Goal: Task Accomplishment & Management: Complete application form

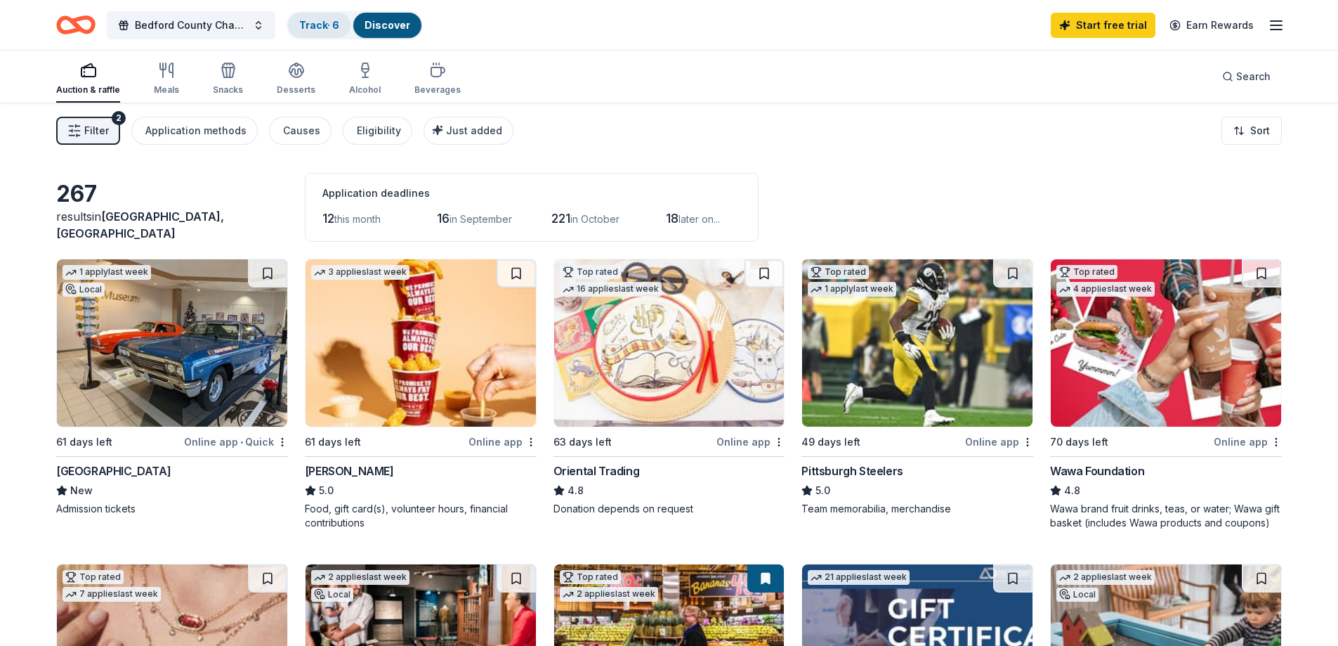
click at [311, 28] on link "Track · 6" at bounding box center [319, 25] width 40 height 12
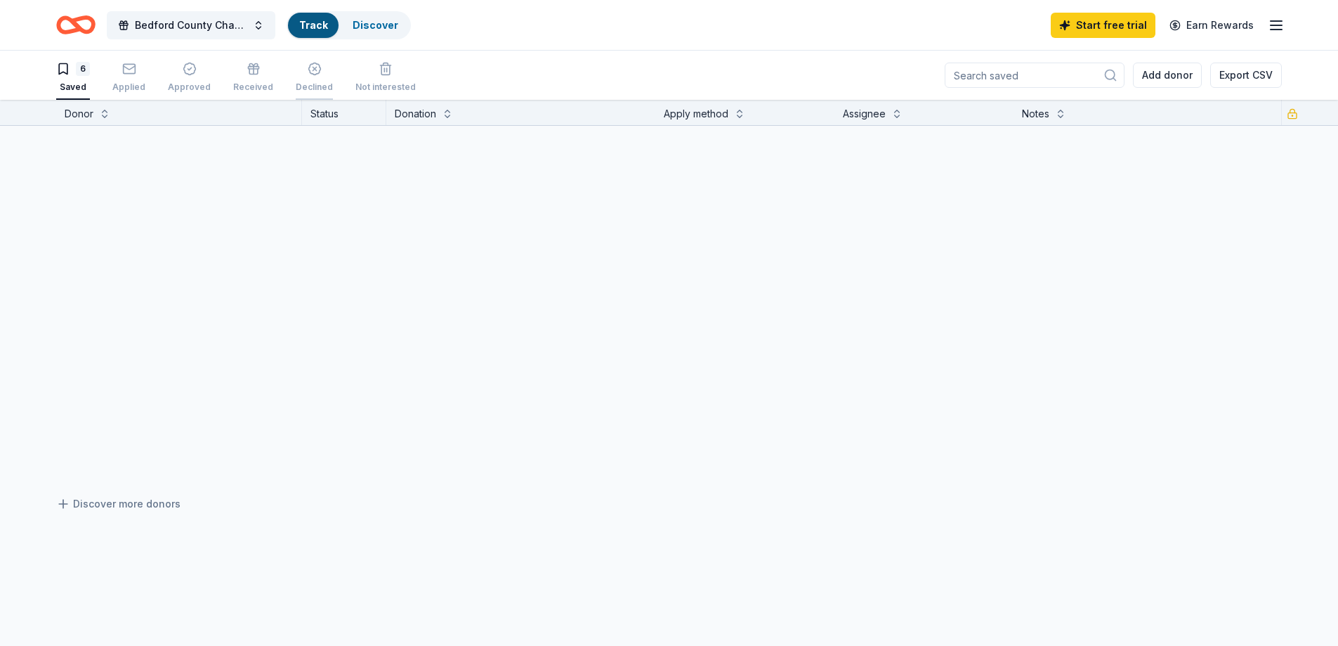
scroll to position [1, 0]
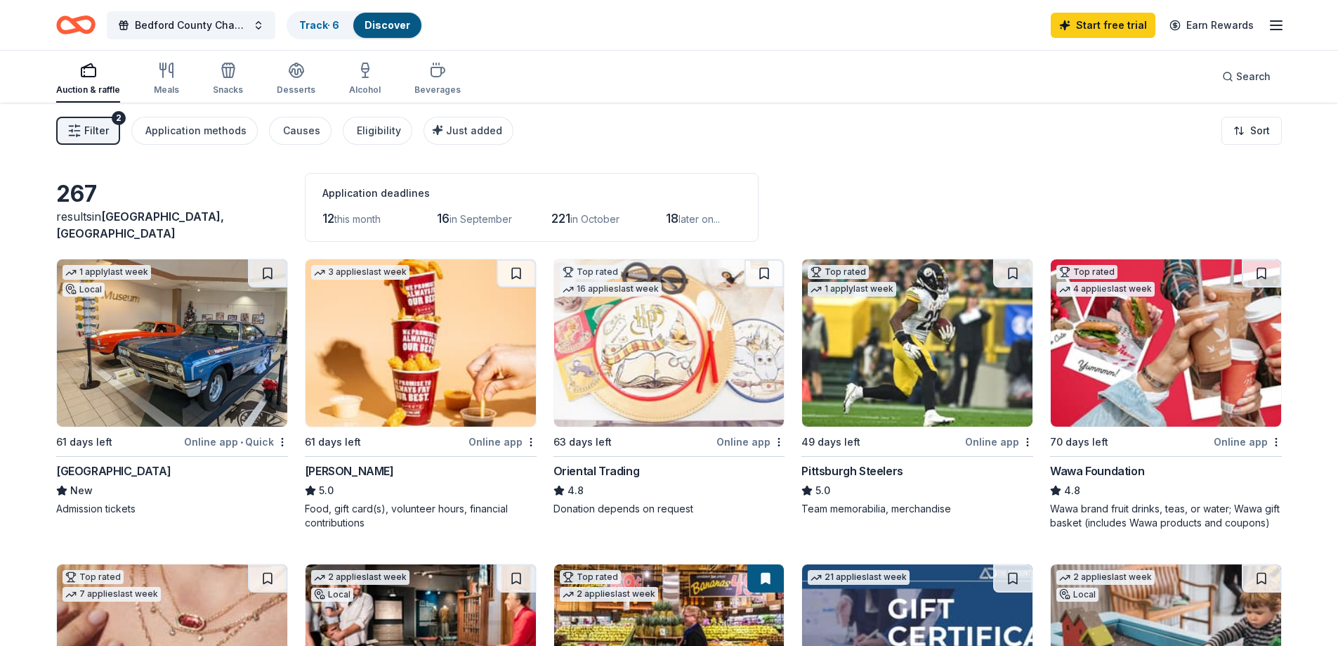
click at [103, 133] on span "Filter" at bounding box center [96, 130] width 25 height 17
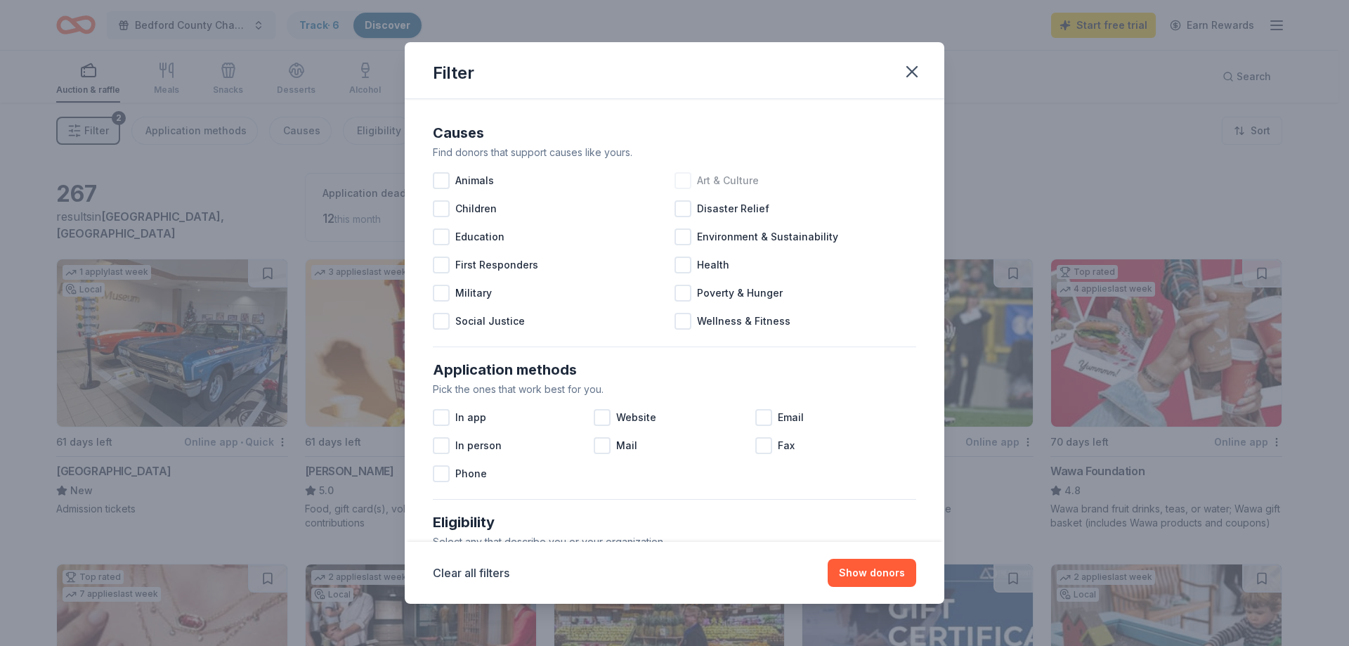
click at [683, 178] on div at bounding box center [683, 180] width 17 height 17
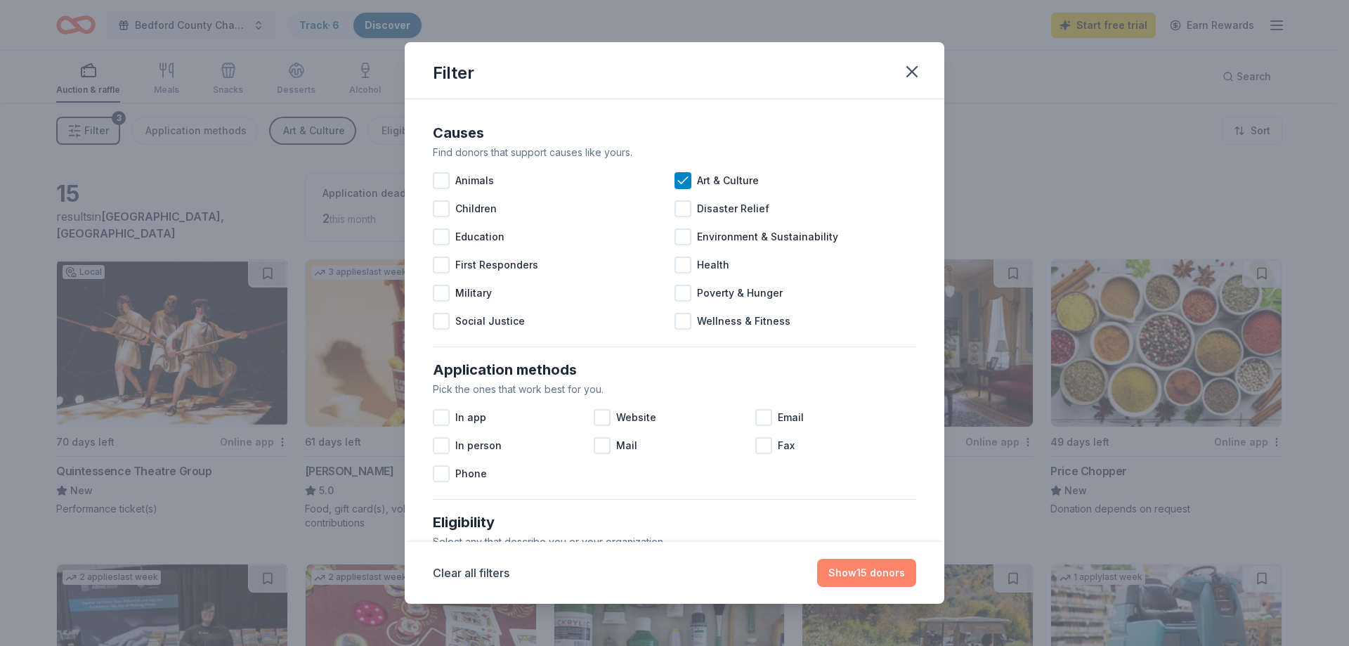
click at [880, 573] on button "Show 15 donors" at bounding box center [866, 573] width 99 height 28
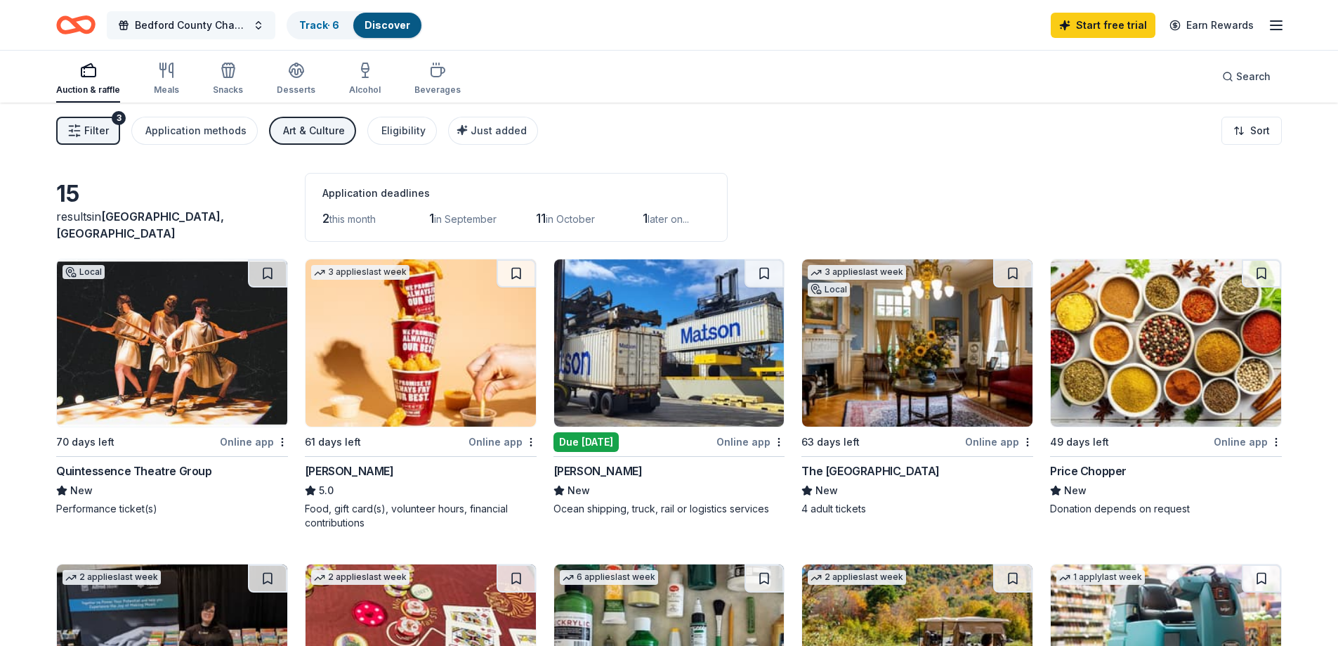
click at [162, 26] on span "Bedford County Chamber Foundation Silent Auction" at bounding box center [191, 25] width 112 height 17
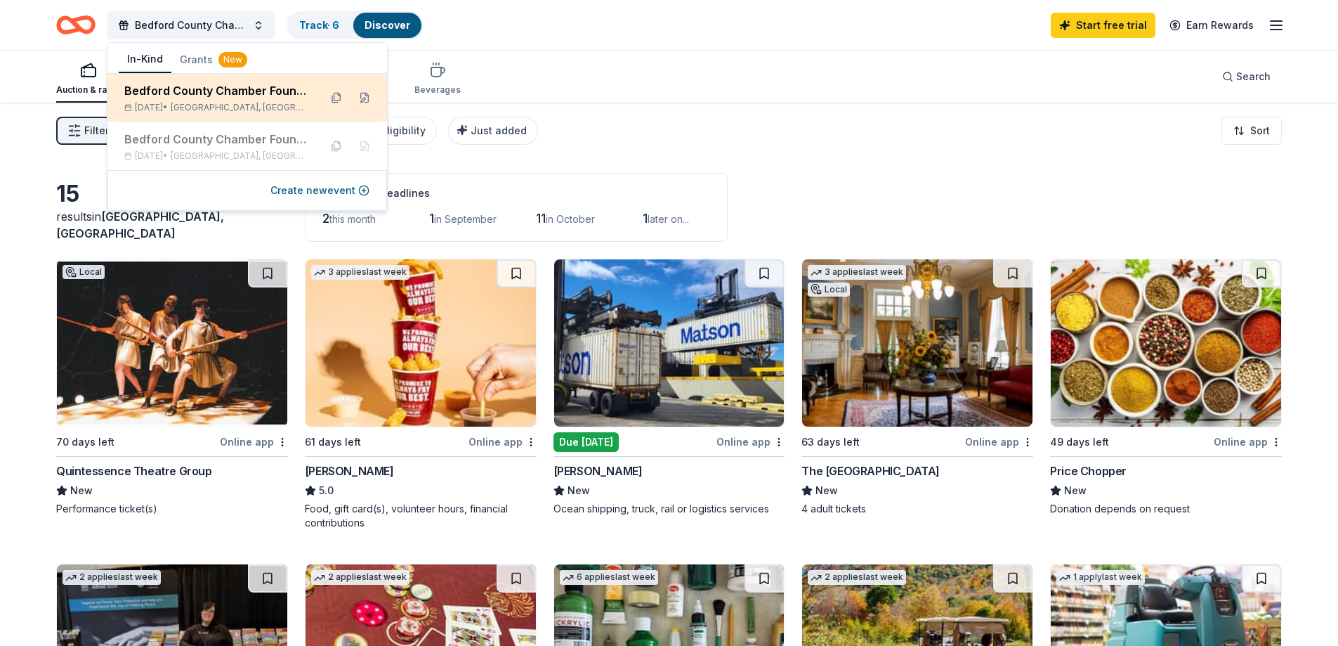
click at [177, 82] on div "Bedford County Chamber Foundation Silent Auction" at bounding box center [216, 90] width 184 height 17
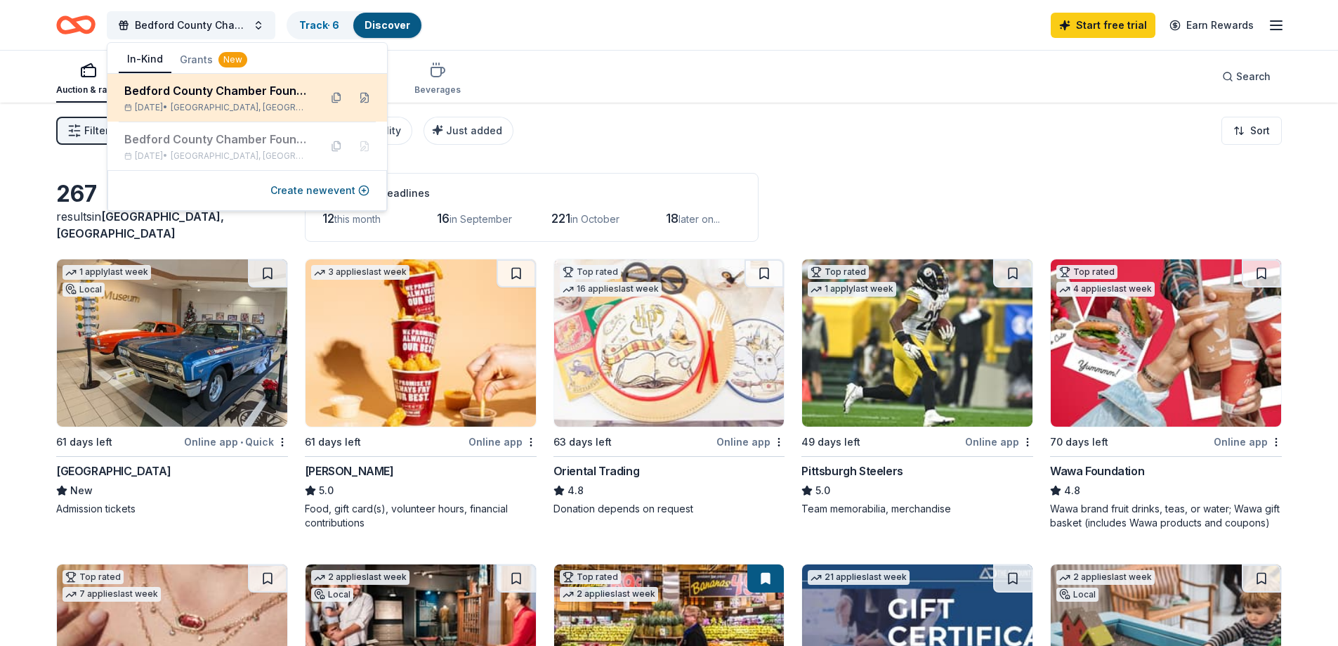
click at [259, 117] on div "Bedford County Chamber Foundation Silent Auction Nov 28, 2025 • Bedford, PA" at bounding box center [248, 98] width 280 height 48
click at [217, 105] on span "[GEOGRAPHIC_DATA], [GEOGRAPHIC_DATA]" at bounding box center [240, 107] width 138 height 11
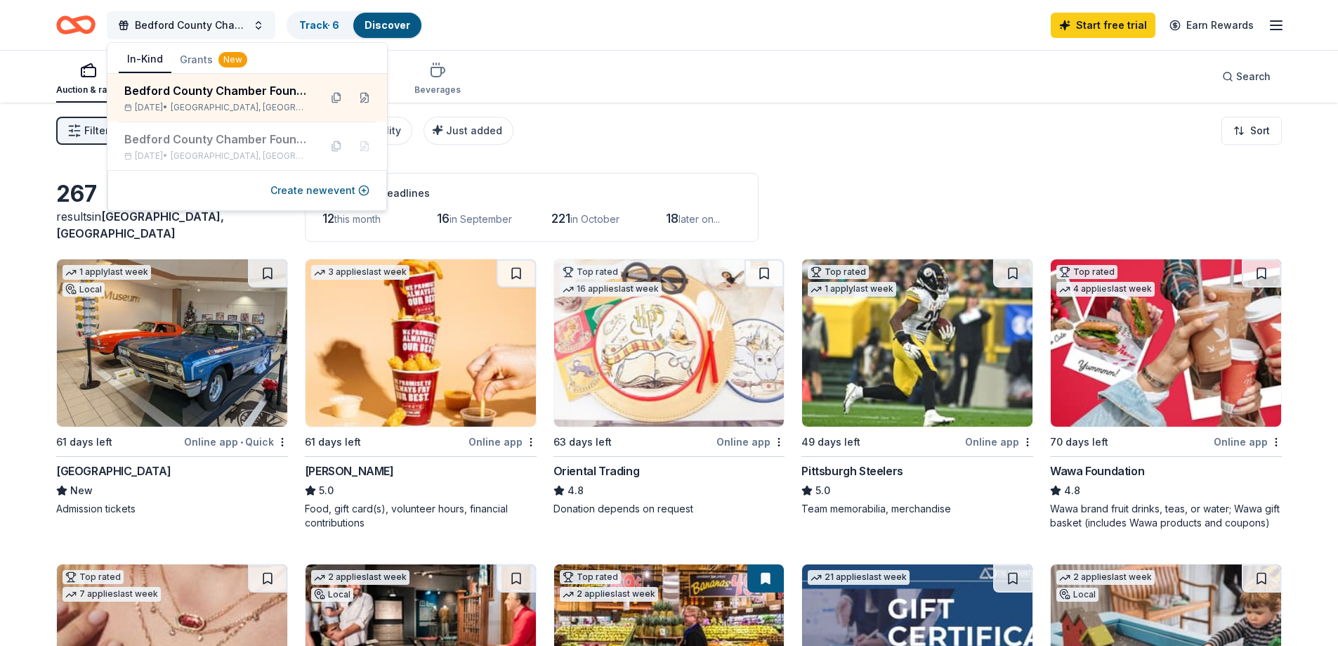
click at [179, 28] on span "Bedford County Chamber Foundation Silent Auction" at bounding box center [191, 25] width 112 height 17
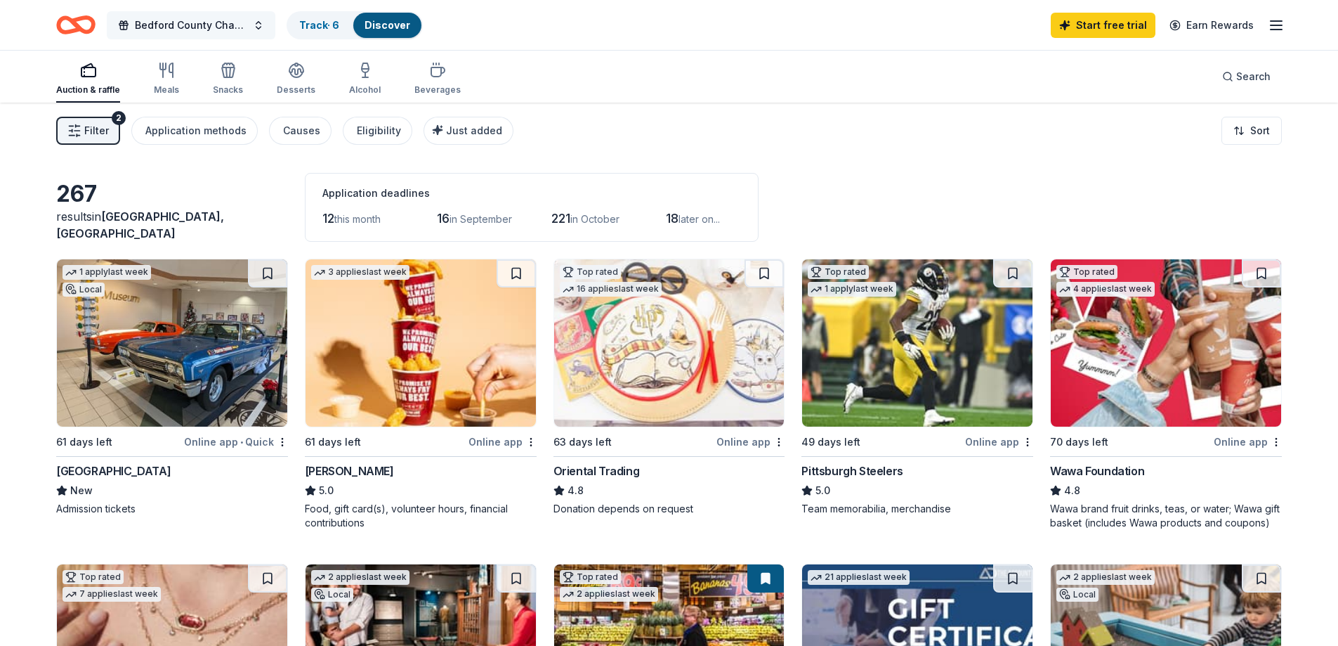
click at [180, 24] on span "Bedford County Chamber Foundation Silent Auction" at bounding box center [191, 25] width 112 height 17
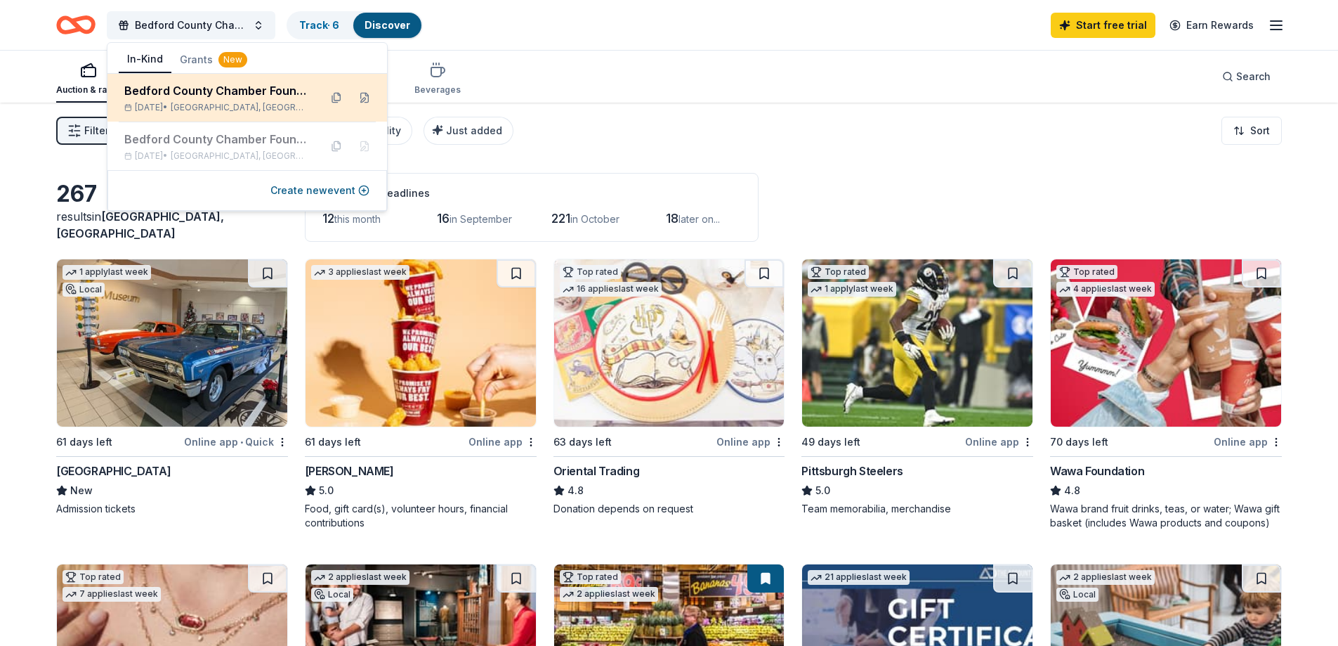
click at [195, 85] on div "Bedford County Chamber Foundation Silent Auction" at bounding box center [216, 90] width 184 height 17
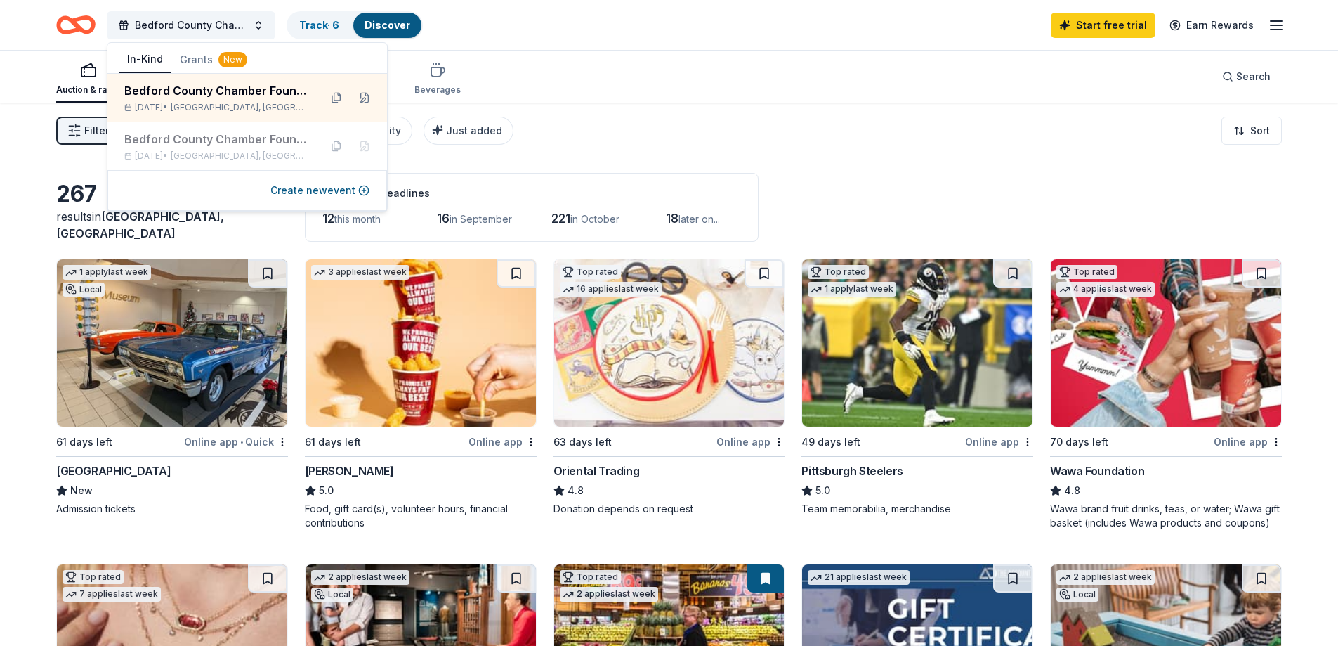
click at [86, 87] on div "Auction & raffle" at bounding box center [88, 89] width 64 height 11
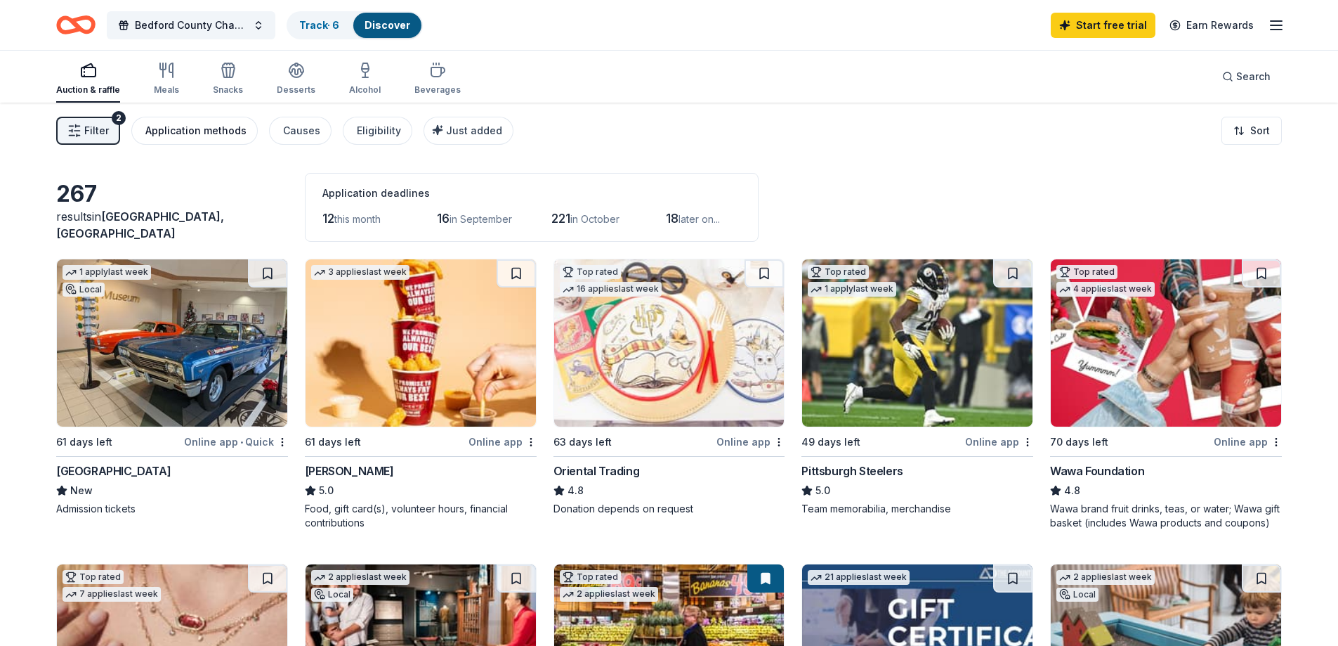
click at [188, 125] on div "Application methods" at bounding box center [195, 130] width 101 height 17
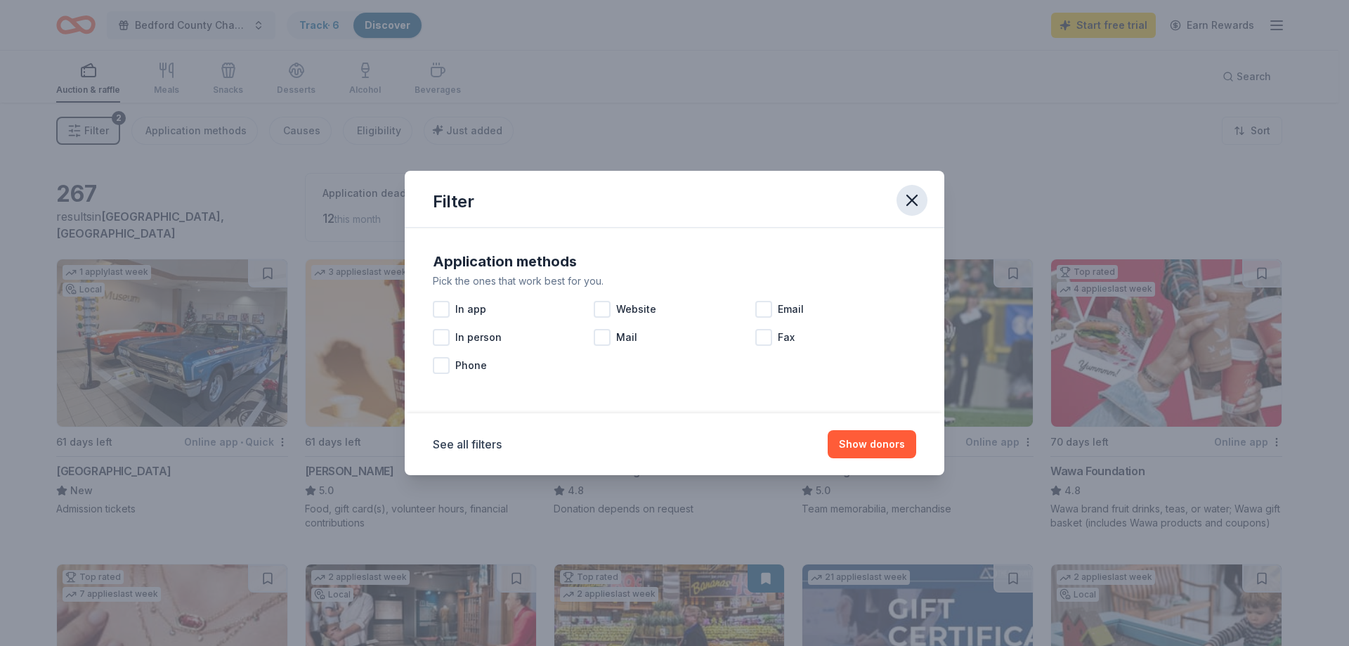
click at [915, 189] on button "button" at bounding box center [912, 200] width 31 height 31
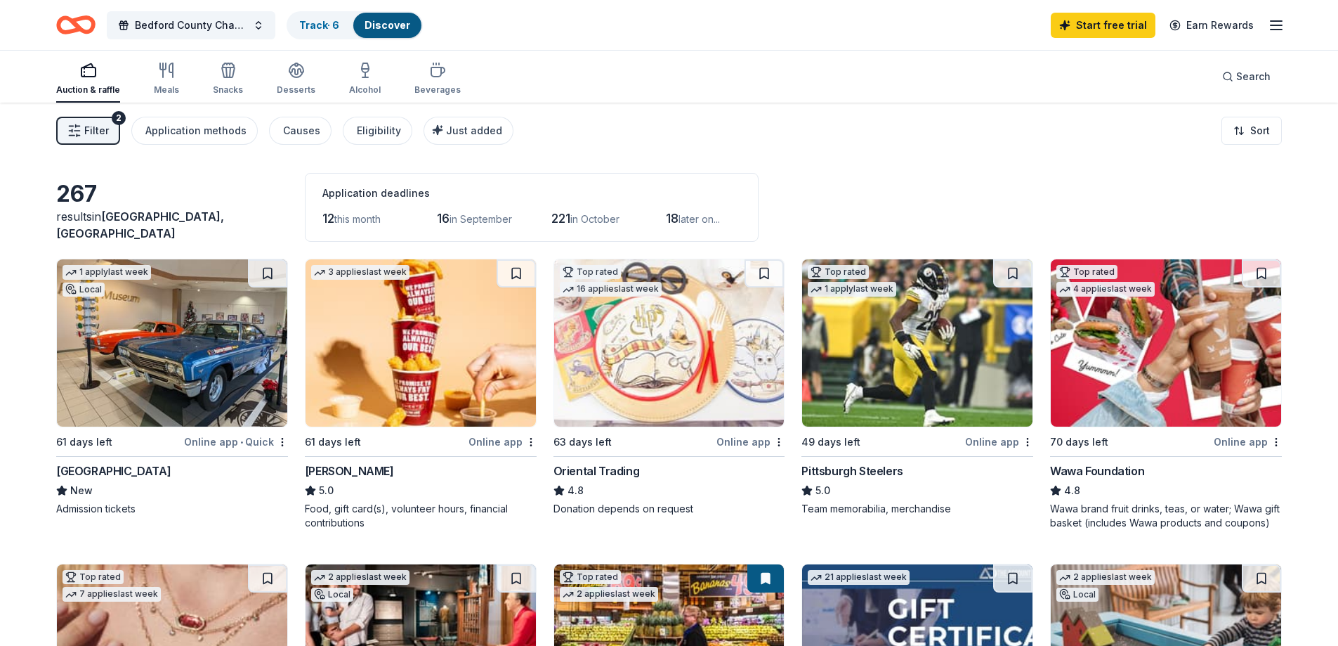
click at [93, 27] on icon "Home" at bounding box center [83, 25] width 22 height 14
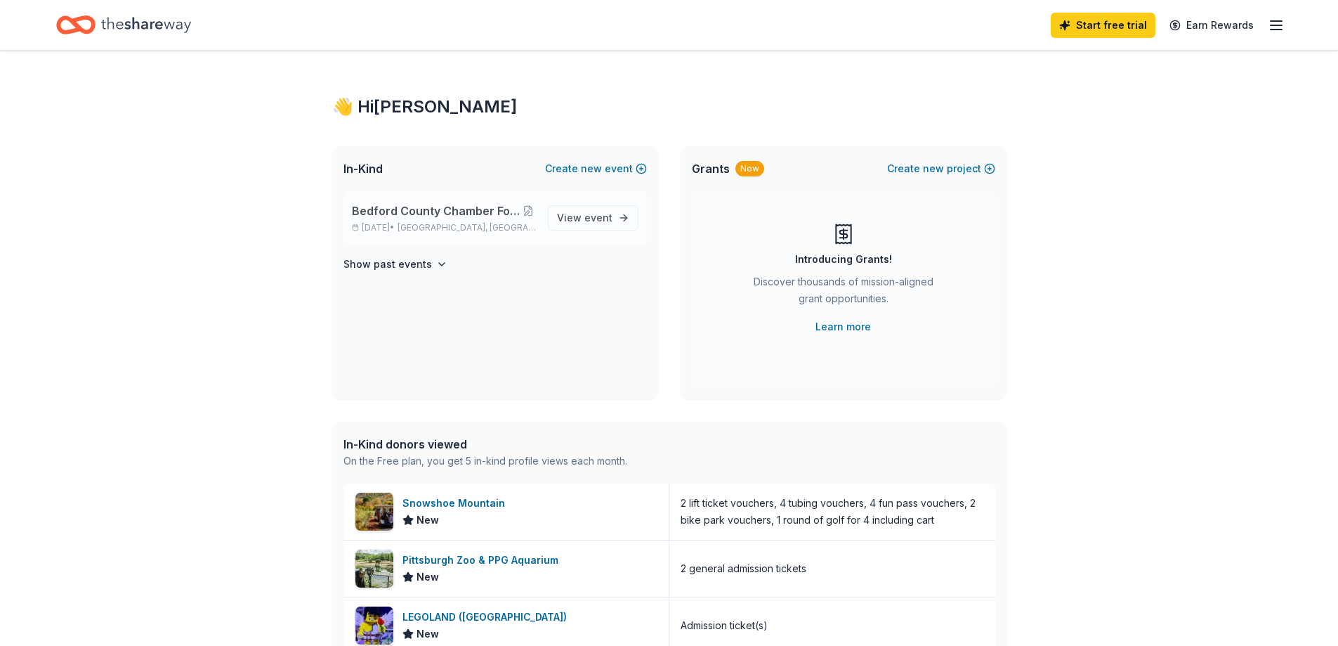
click at [451, 218] on span "Bedford County Chamber Foundation Silent Auction" at bounding box center [436, 210] width 169 height 17
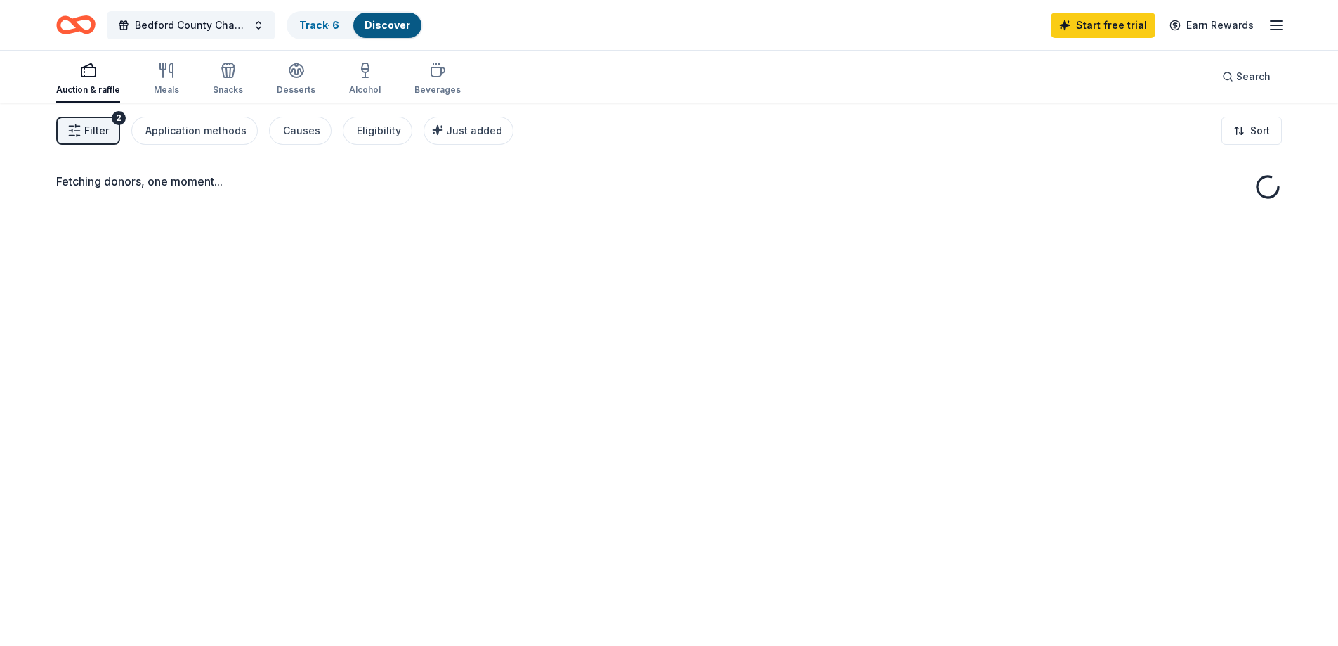
click at [99, 134] on span "Filter" at bounding box center [96, 130] width 25 height 17
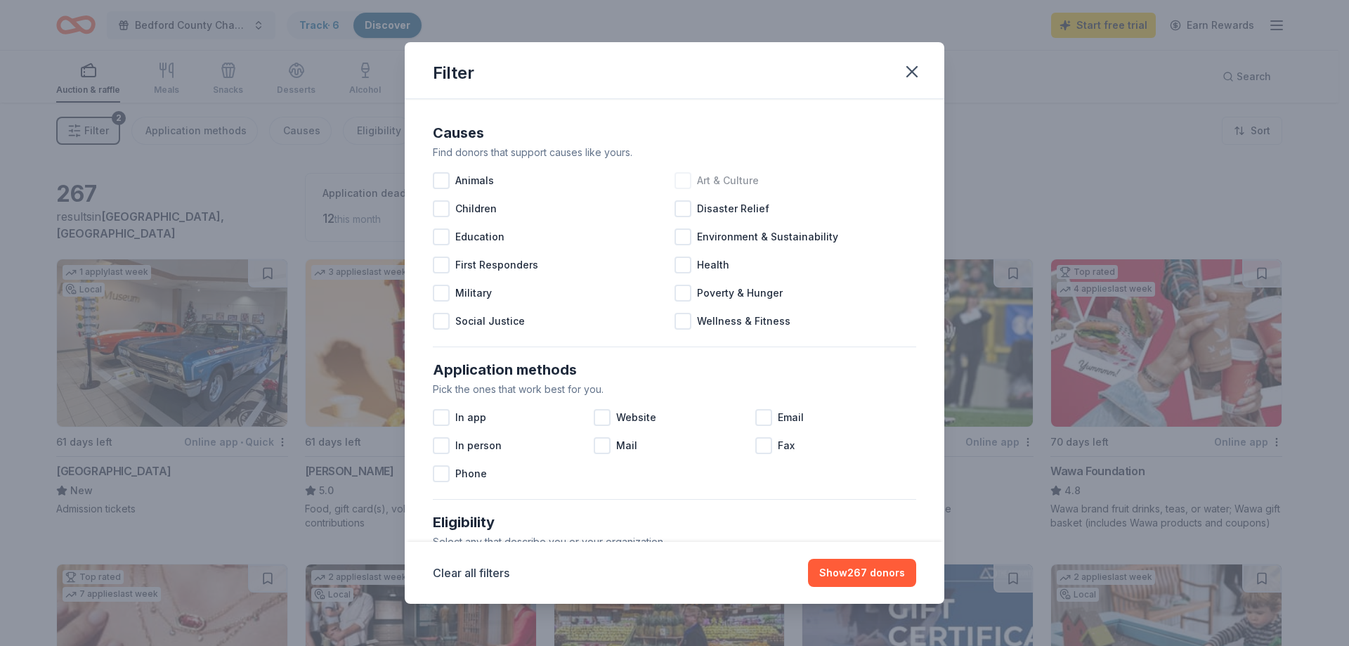
click at [680, 185] on div at bounding box center [683, 180] width 17 height 17
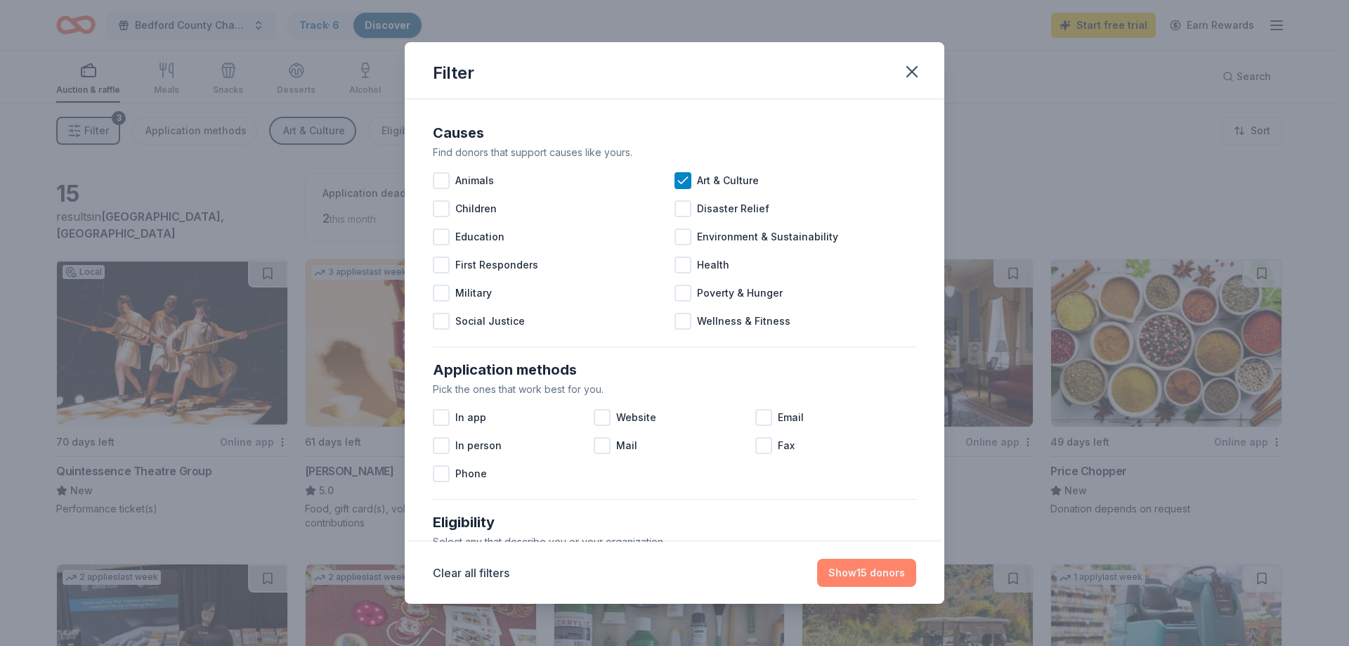
click at [863, 572] on button "Show 15 donors" at bounding box center [866, 573] width 99 height 28
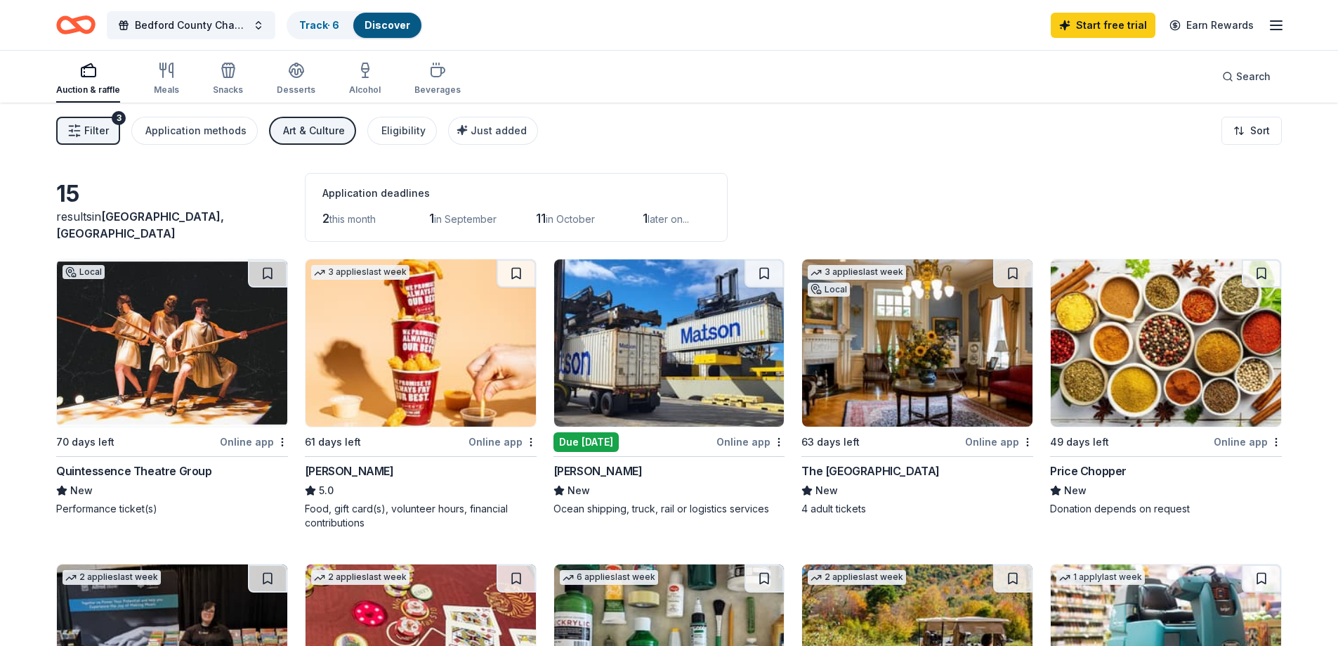
click at [903, 391] on img at bounding box center [917, 342] width 230 height 167
click at [202, 20] on span "Bedford County Chamber Foundation Silent Auction" at bounding box center [191, 25] width 112 height 17
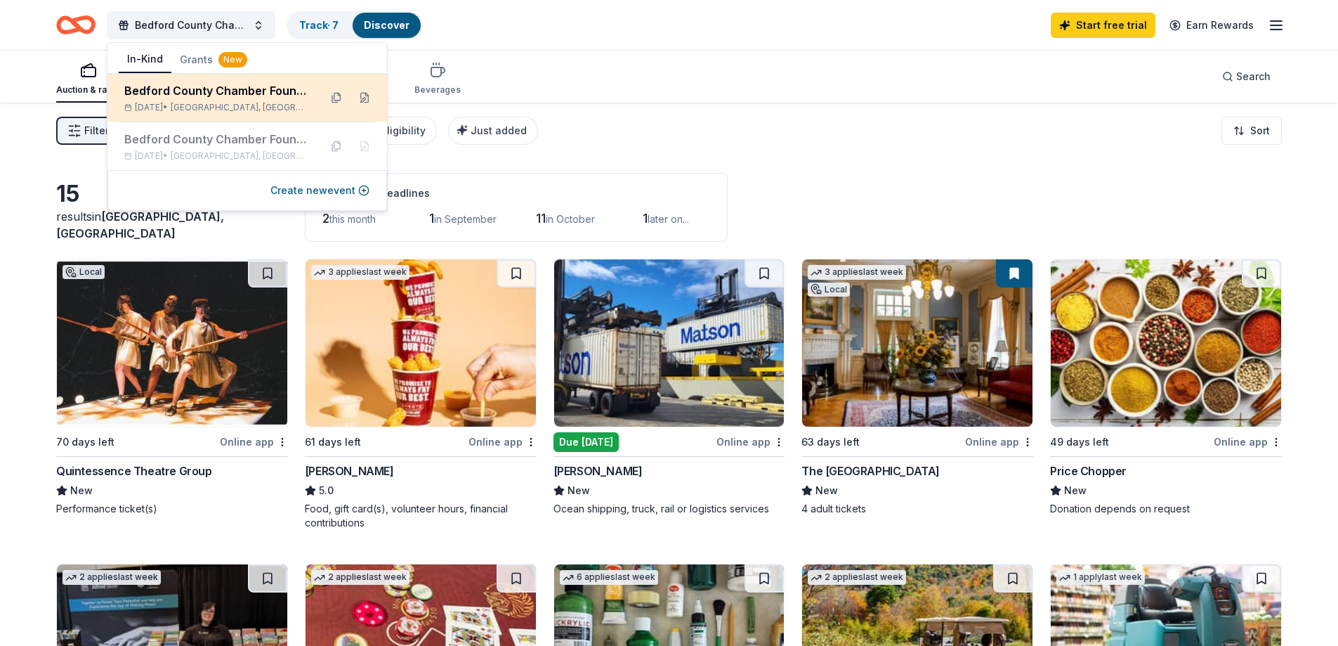
click at [219, 90] on div "Bedford County Chamber Foundation Silent Auction" at bounding box center [216, 90] width 184 height 17
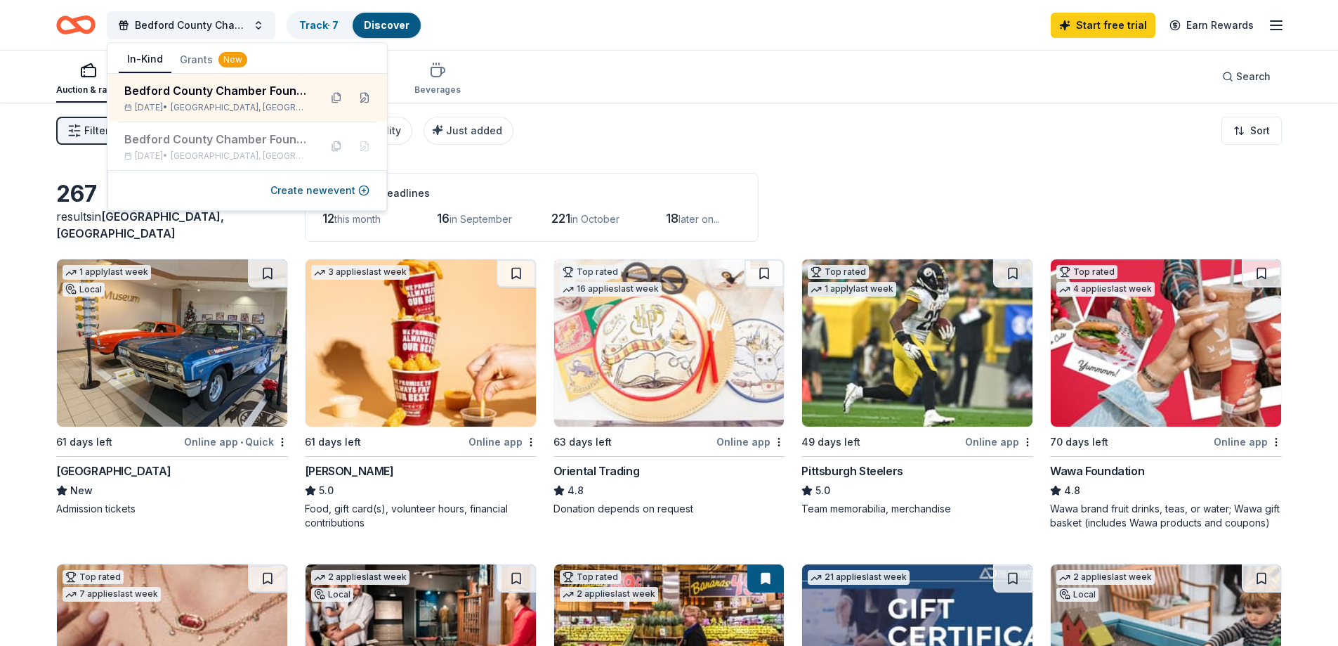
click at [556, 87] on div "Auction & raffle Meals Snacks Desserts Alcohol Beverages Search" at bounding box center [669, 77] width 1226 height 52
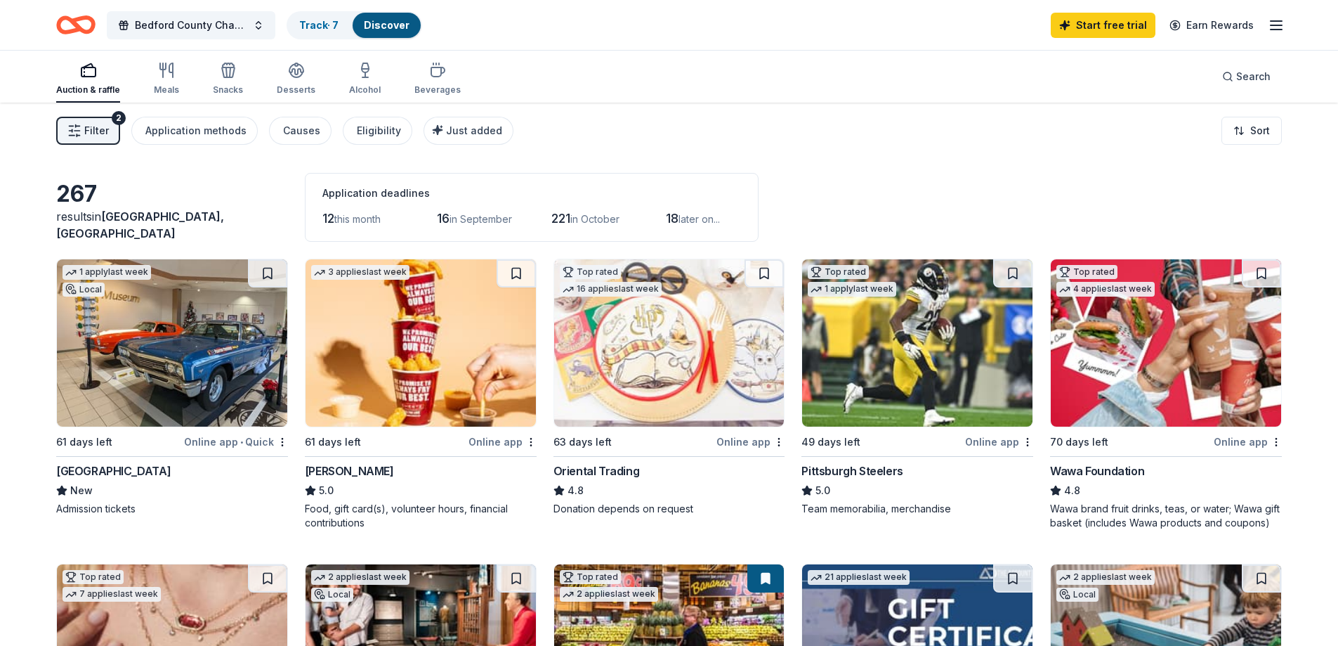
click at [97, 142] on button "Filter 2" at bounding box center [88, 131] width 64 height 28
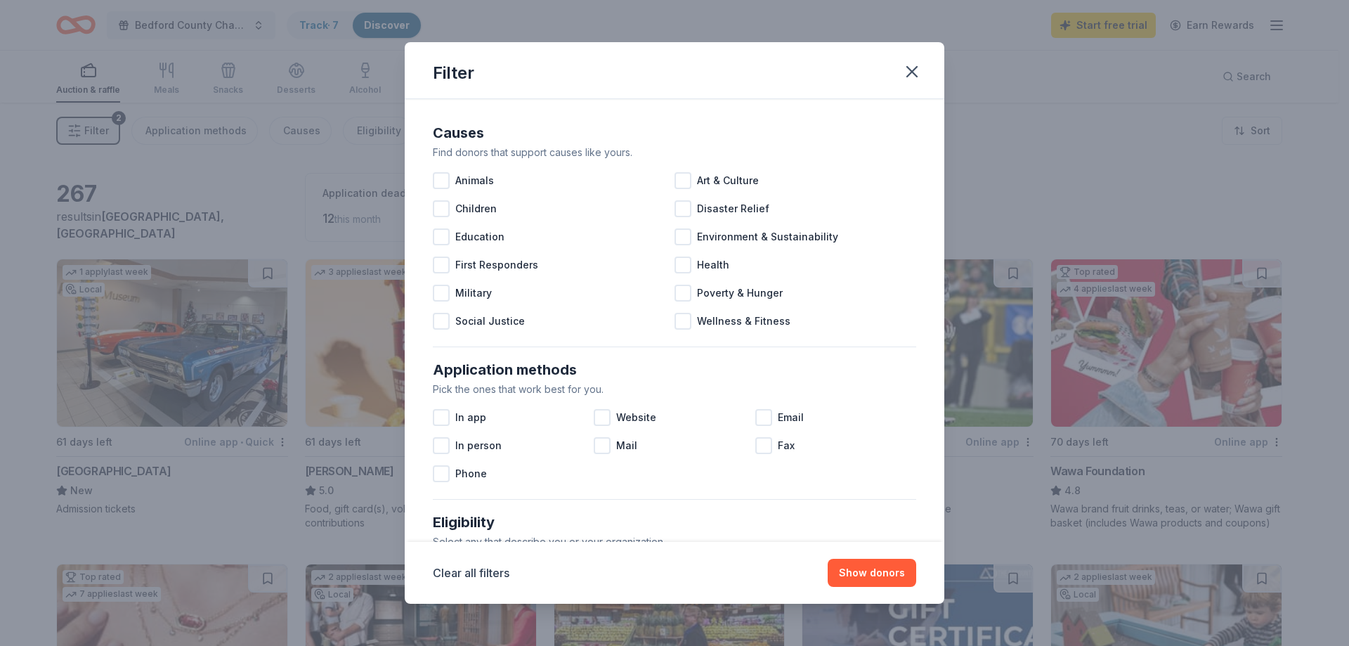
click at [944, 76] on div "Filter Causes Find donors that support causes like yours. Animals Art & Culture…" at bounding box center [674, 323] width 1349 height 646
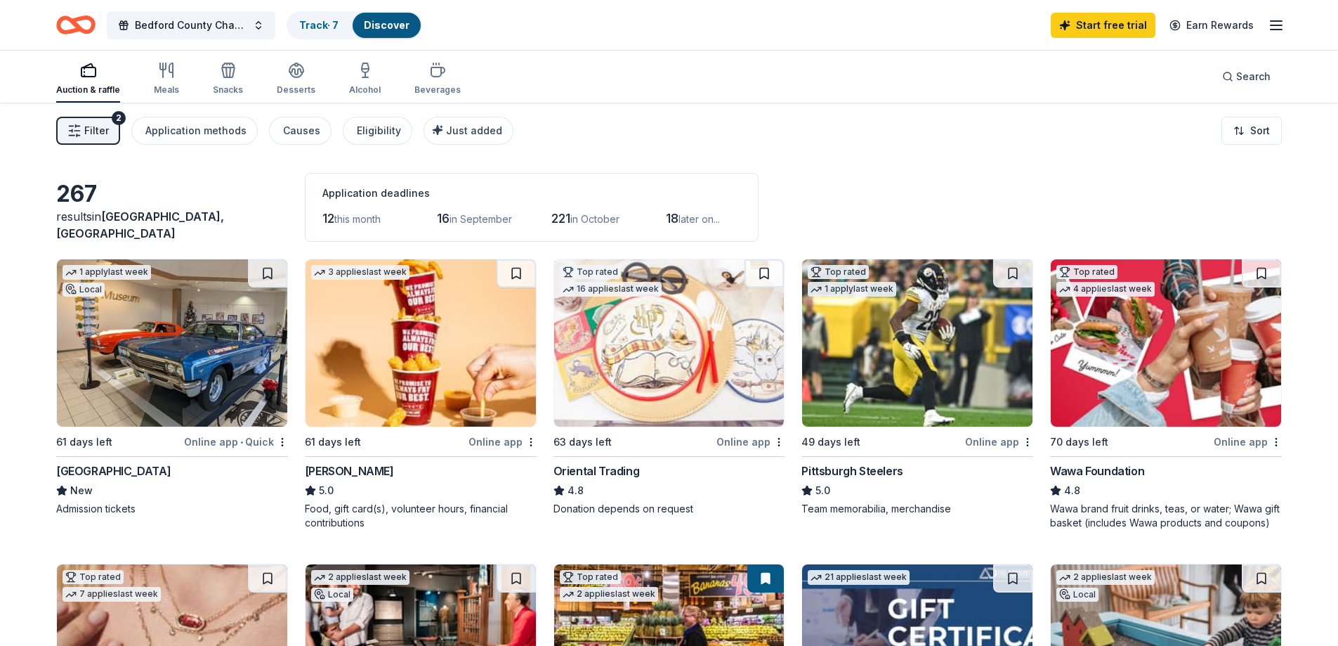
click at [75, 80] on div "Auction & raffle" at bounding box center [88, 79] width 64 height 34
click at [178, 34] on button "Bedford County Chamber Foundation Silent Auction" at bounding box center [191, 25] width 169 height 28
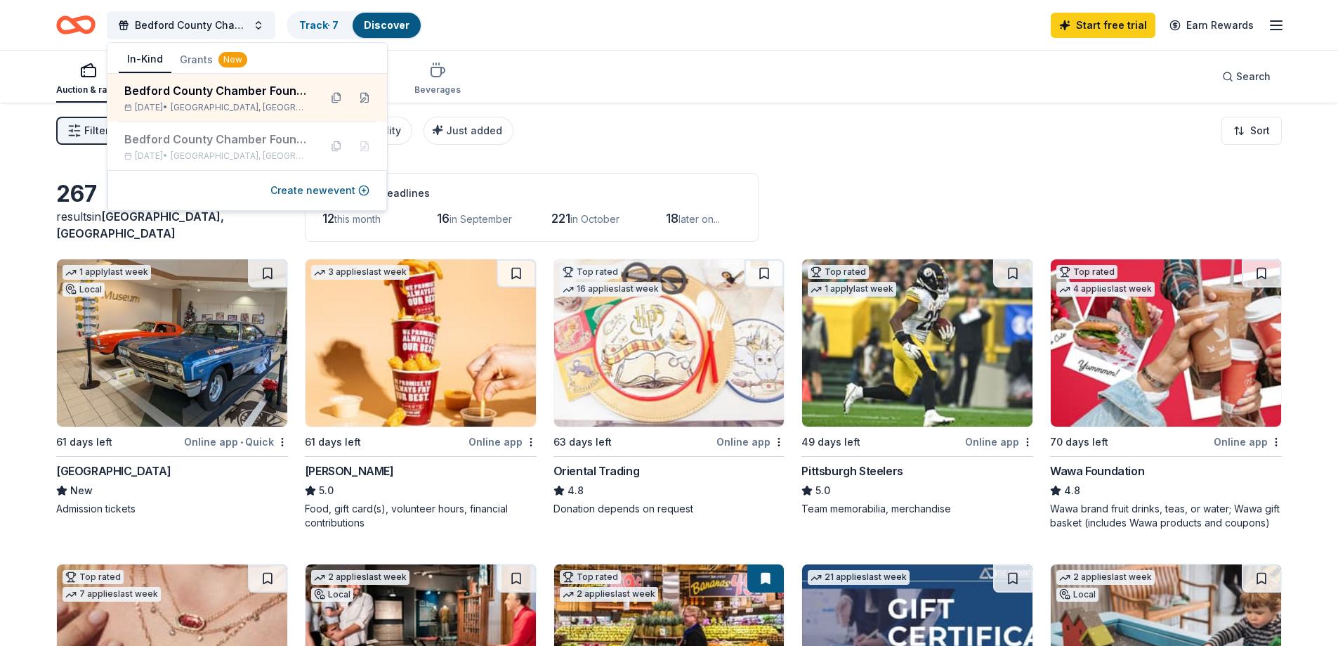
click at [70, 24] on icon "Home" at bounding box center [75, 24] width 39 height 33
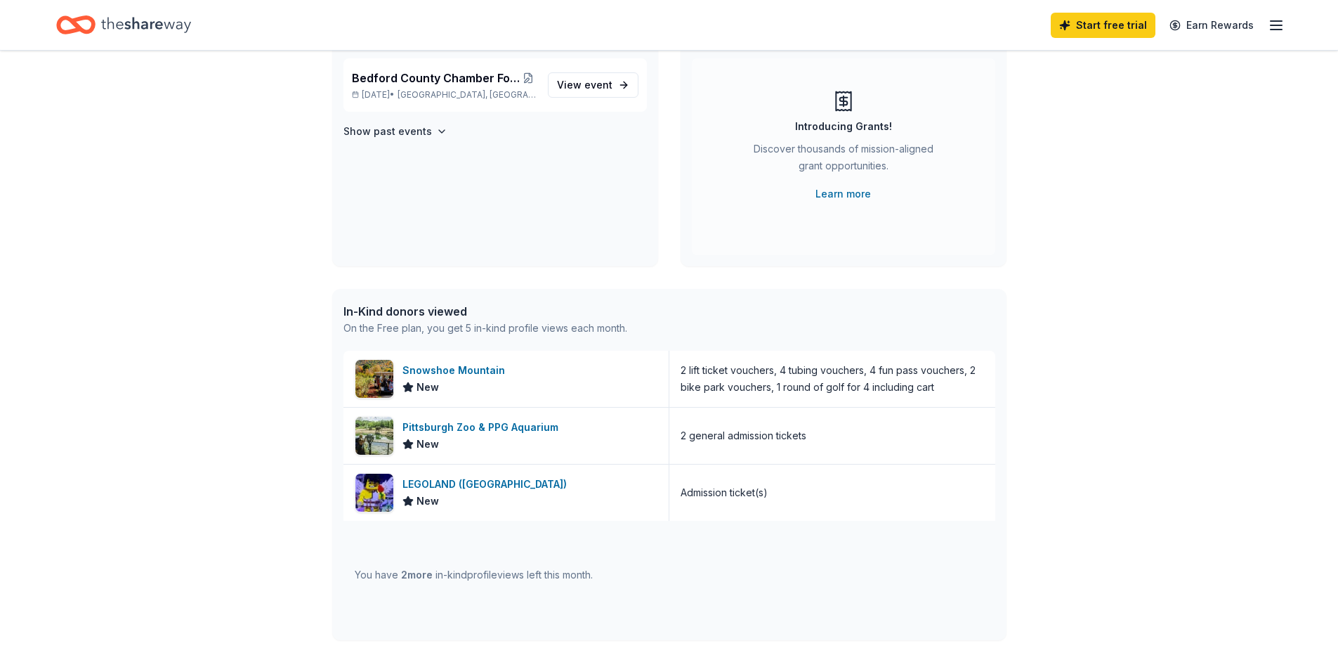
scroll to position [164, 0]
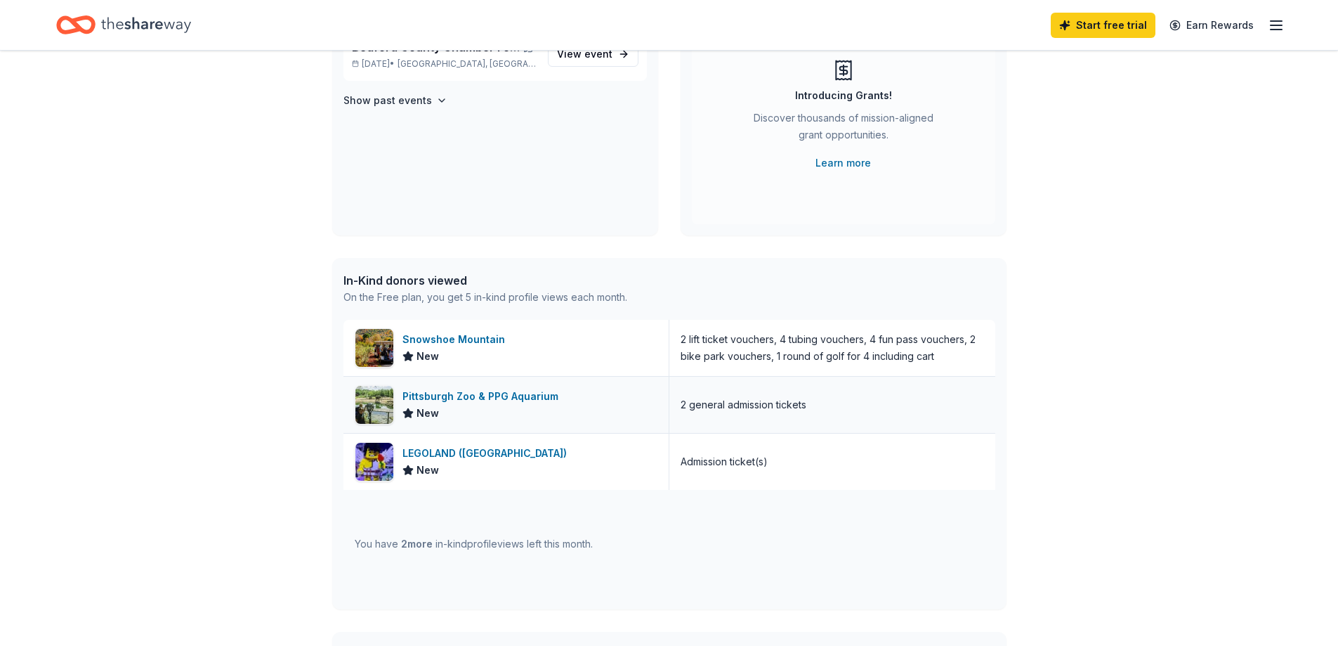
click at [438, 400] on div "Pittsburgh Zoo & PPG Aquarium" at bounding box center [484, 396] width 162 height 17
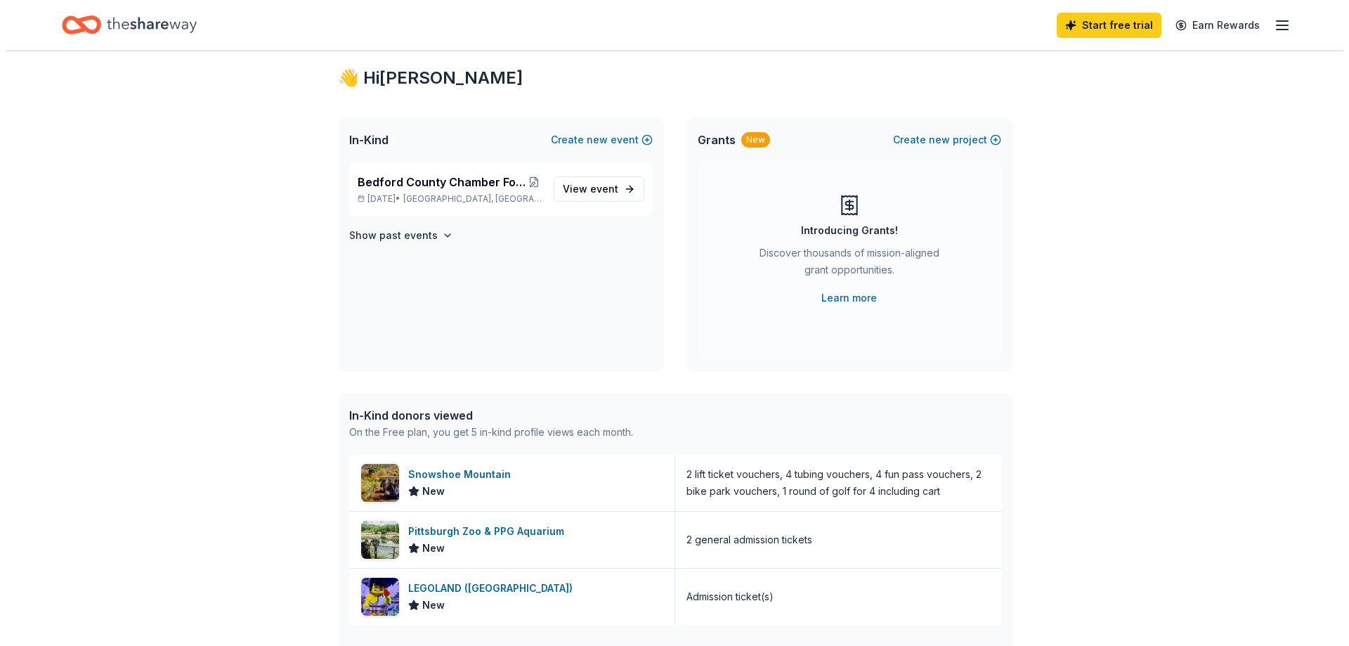
scroll to position [0, 0]
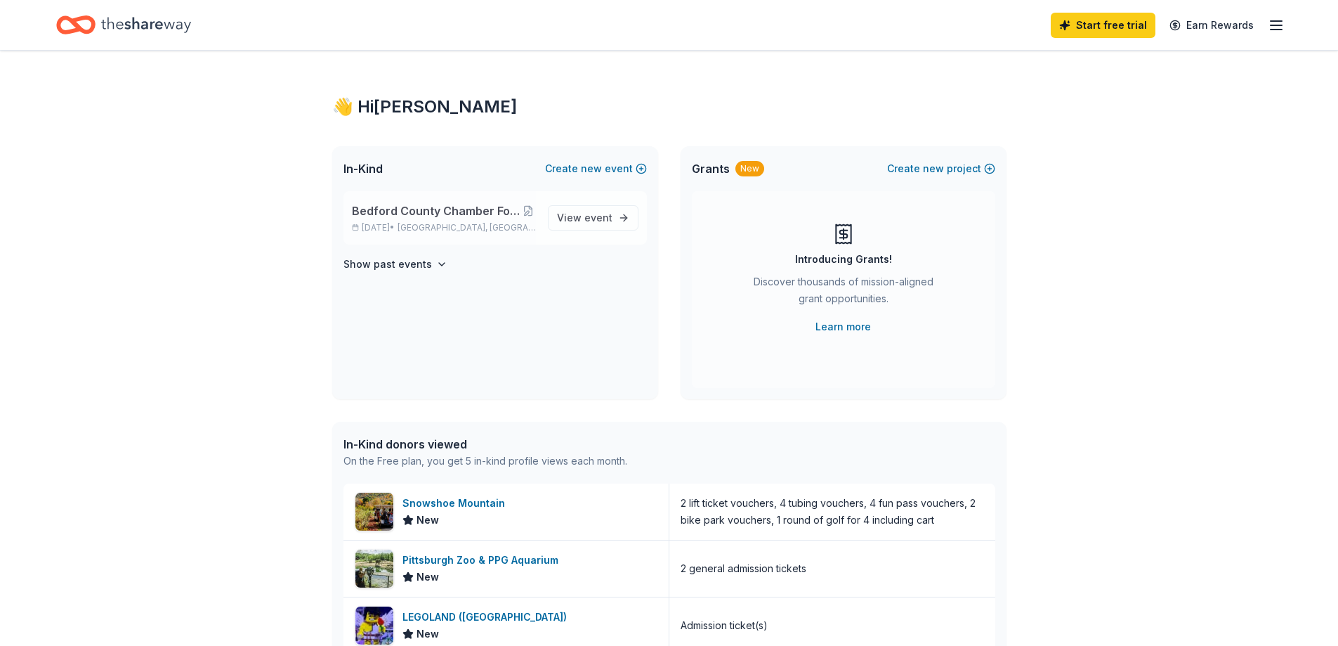
click at [479, 223] on p "[DATE] • [GEOGRAPHIC_DATA], [GEOGRAPHIC_DATA]" at bounding box center [444, 227] width 185 height 11
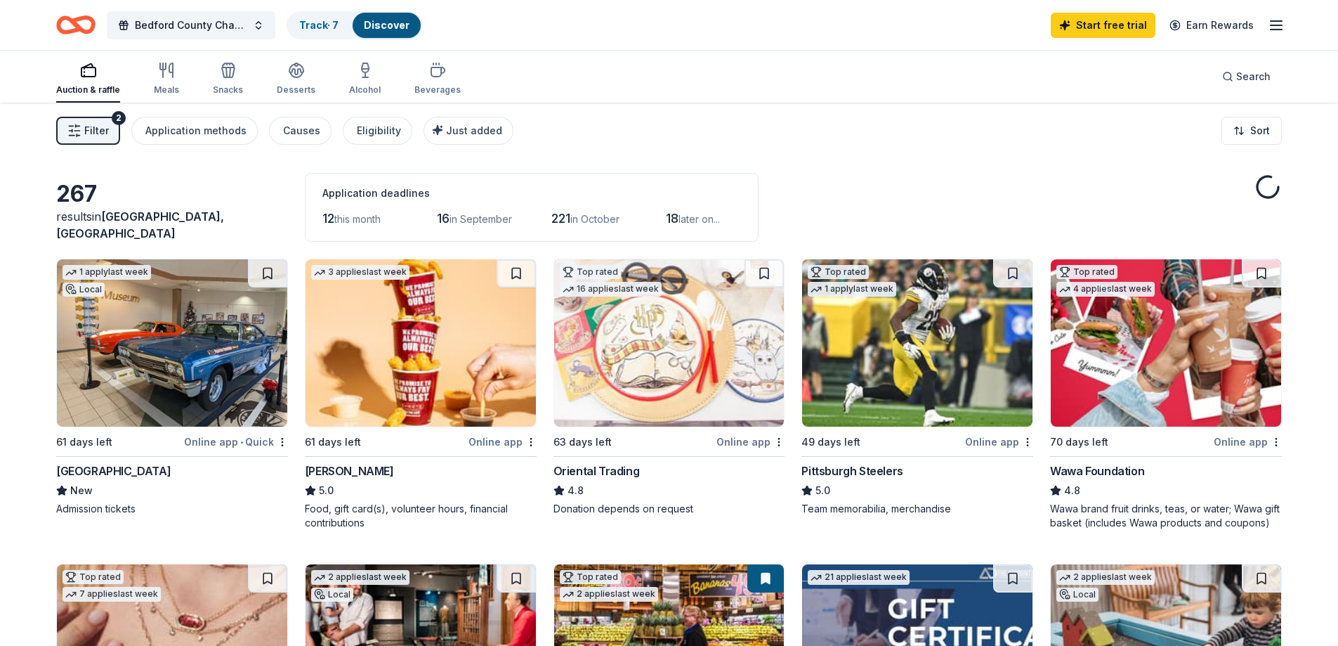
click at [589, 217] on span "in October" at bounding box center [595, 219] width 49 height 12
click at [166, 26] on span "Bedford County Chamber Foundation Silent Auction" at bounding box center [191, 25] width 112 height 17
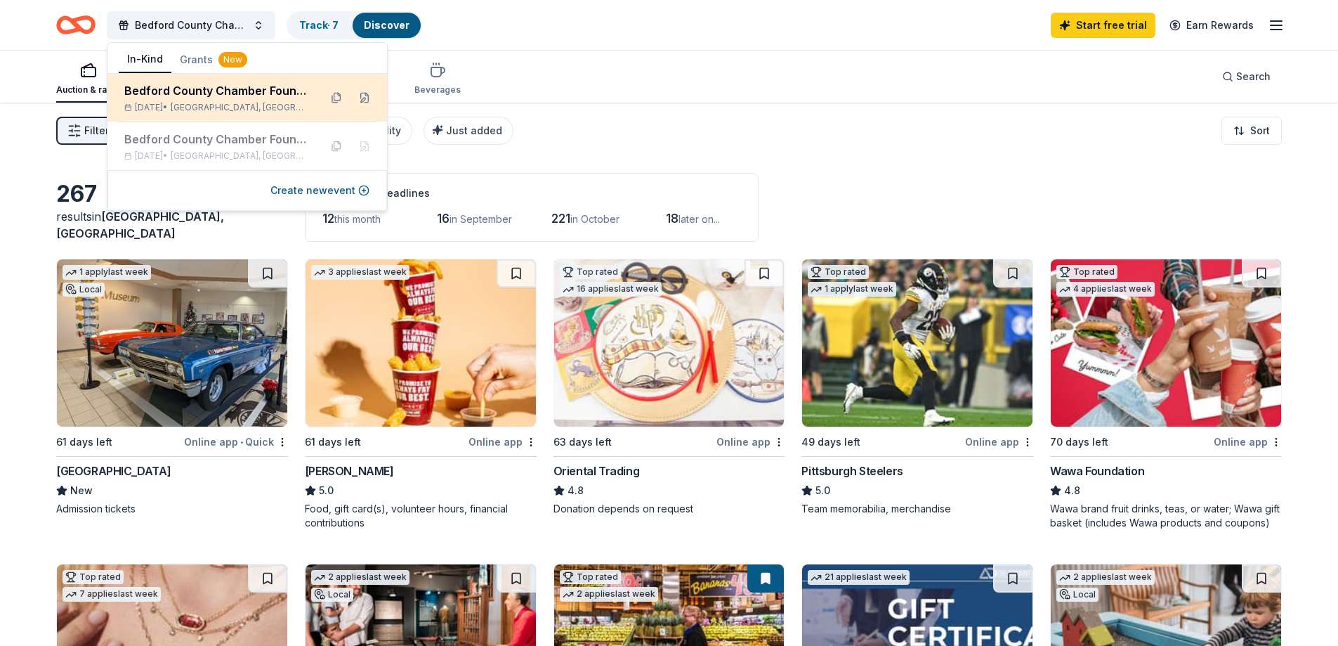
click at [175, 84] on div "Bedford County Chamber Foundation Silent Auction" at bounding box center [216, 90] width 184 height 17
click at [148, 105] on div "[DATE] • [GEOGRAPHIC_DATA], [GEOGRAPHIC_DATA]" at bounding box center [216, 107] width 184 height 11
click at [364, 96] on button at bounding box center [364, 97] width 22 height 22
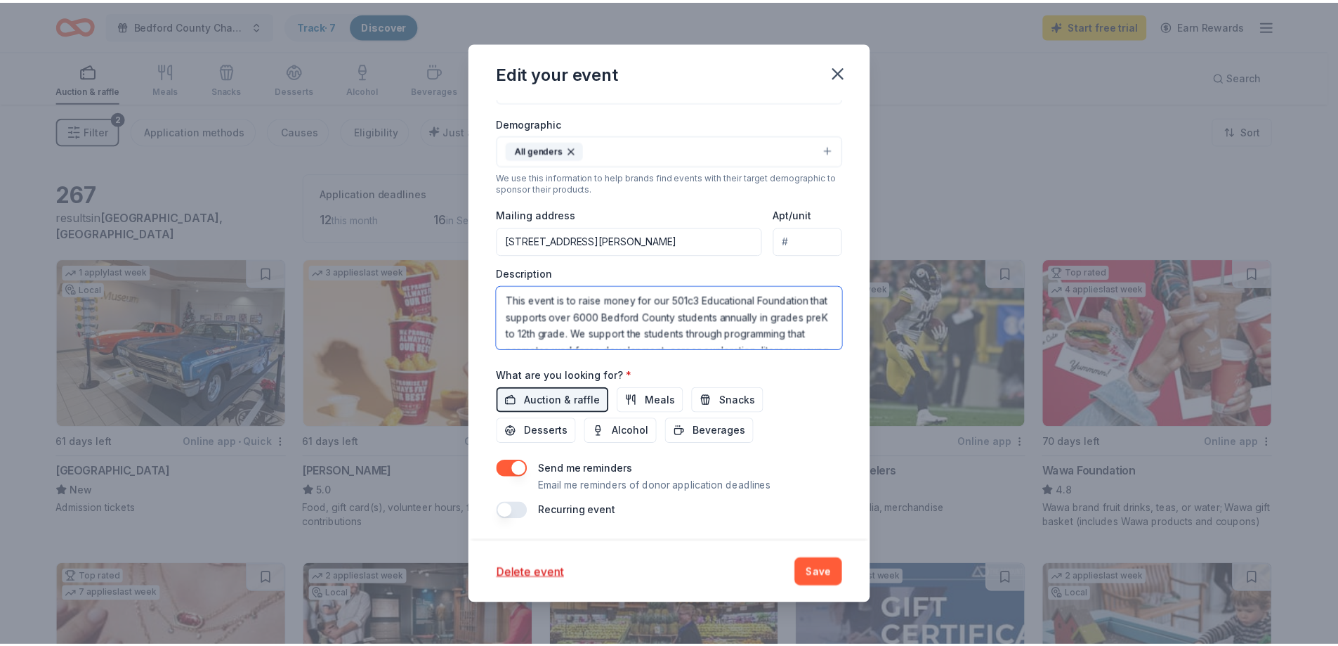
scroll to position [152, 0]
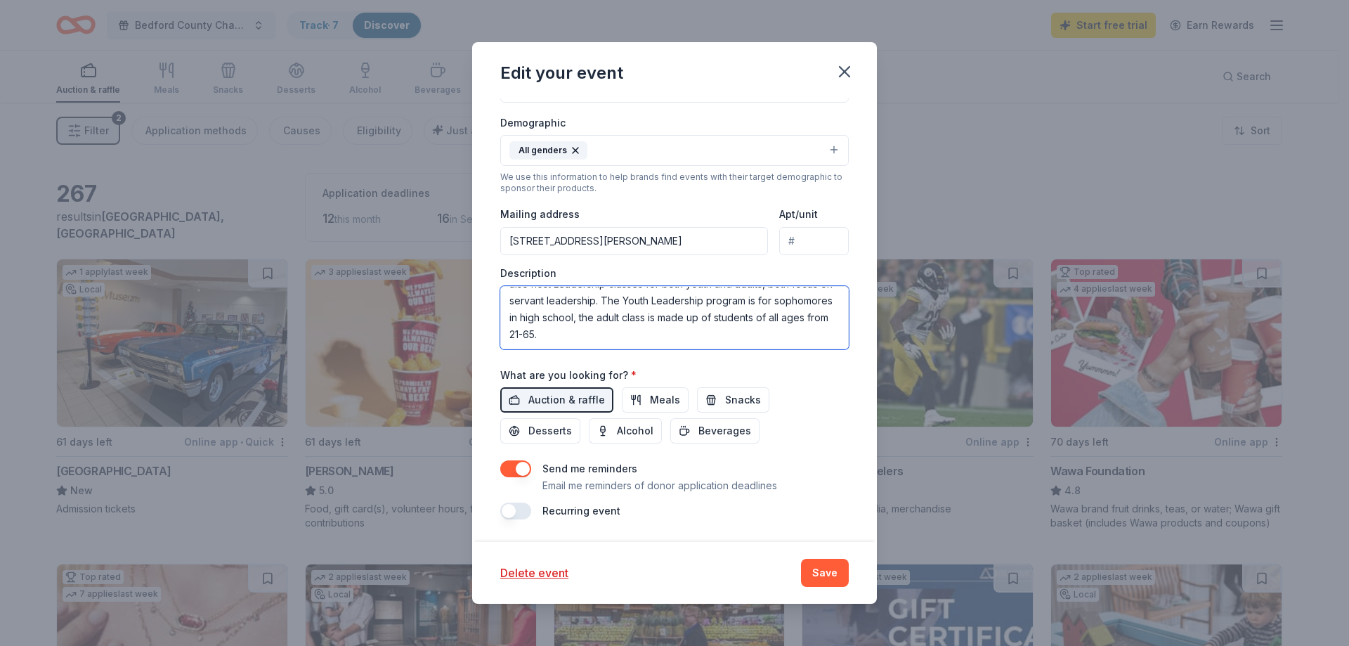
drag, startPoint x: 506, startPoint y: 298, endPoint x: 799, endPoint y: 360, distance: 299.6
click at [799, 360] on div "Event name * Bedford County Chamber Foundation Silent Auction 48 /100 Event web…" at bounding box center [674, 193] width 348 height 652
click at [845, 77] on icon "button" at bounding box center [845, 72] width 20 height 20
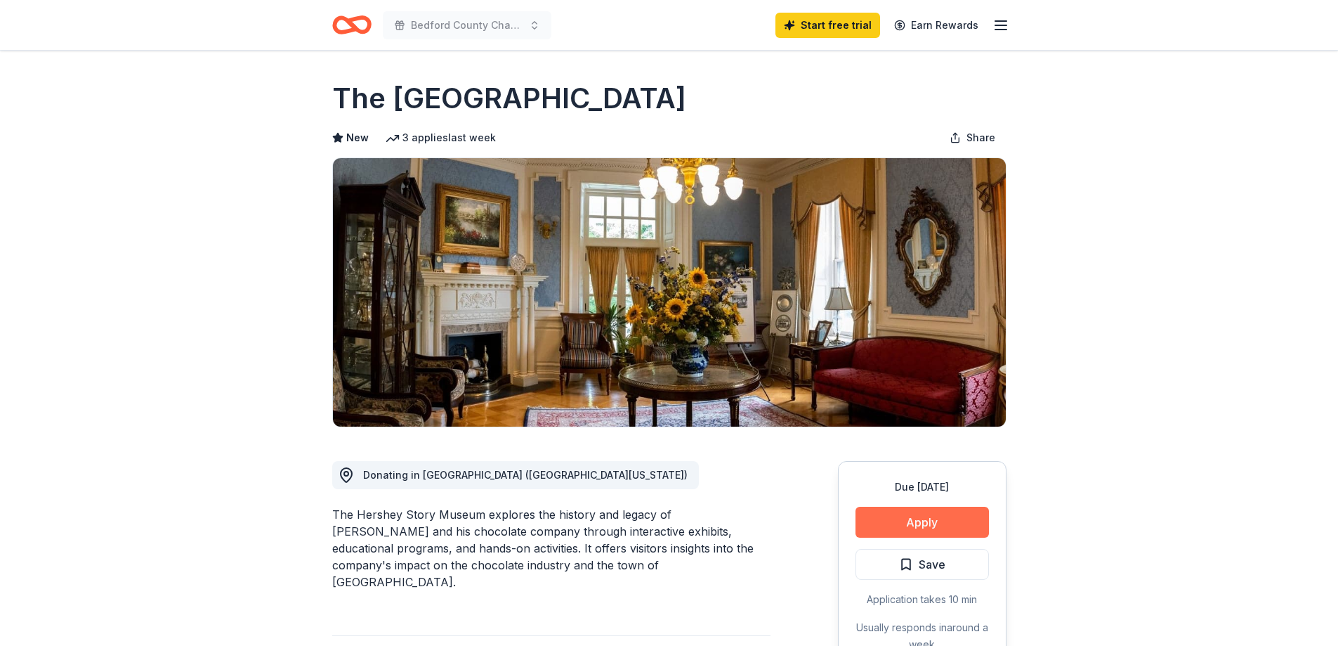
click at [958, 527] on button "Apply" at bounding box center [922, 522] width 133 height 31
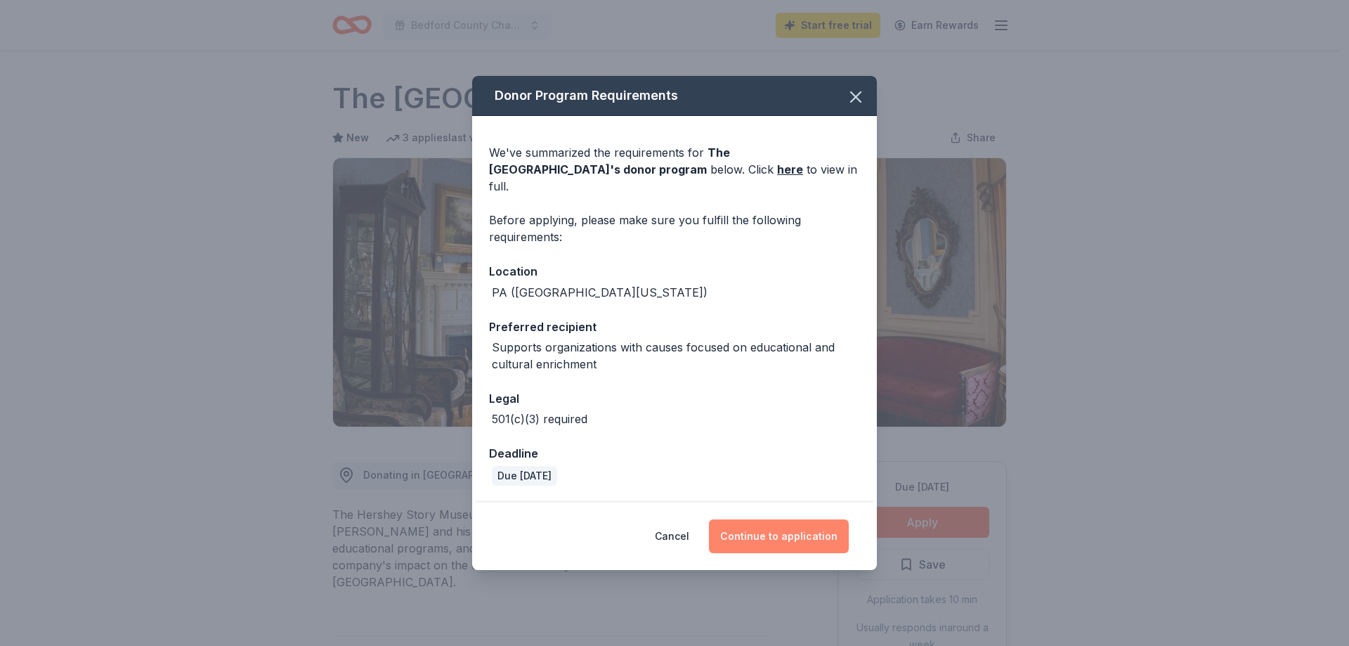
click at [787, 520] on button "Continue to application" at bounding box center [779, 536] width 140 height 34
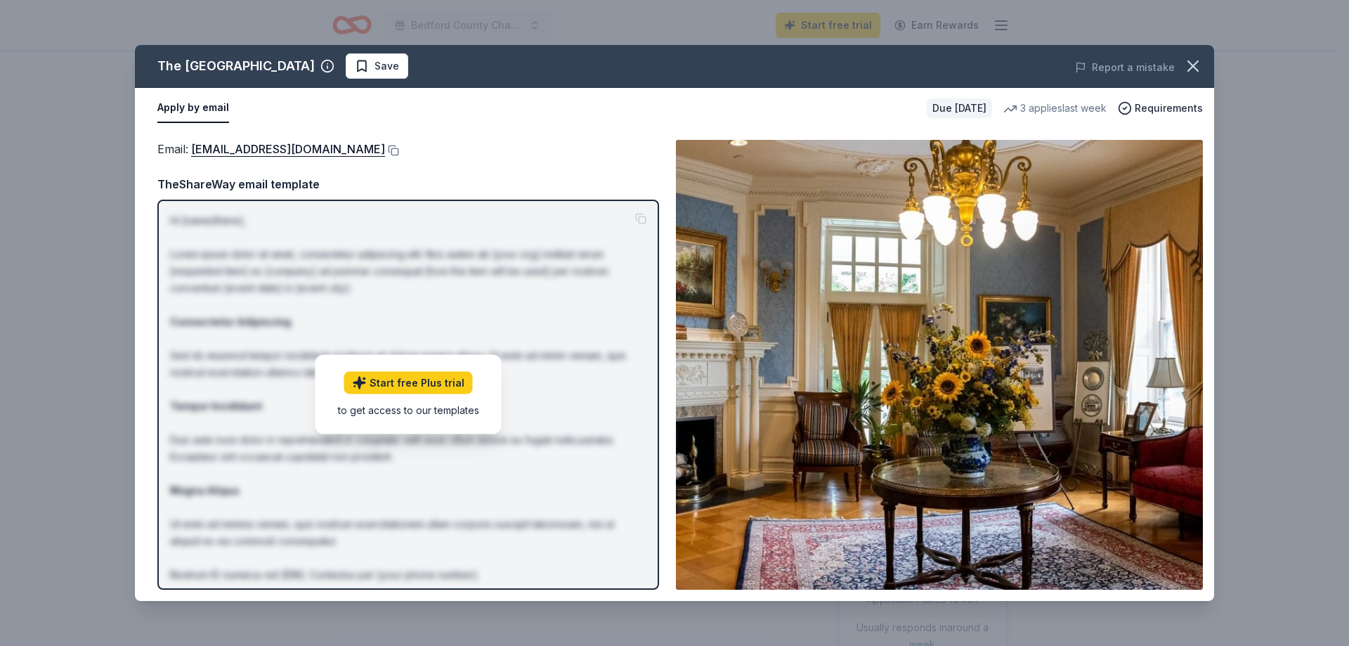
click at [546, 148] on div "Email : infohersheystory@hersheypa.com" at bounding box center [408, 149] width 502 height 18
click at [207, 102] on button "Apply by email" at bounding box center [193, 108] width 72 height 30
click at [320, 149] on link "infohersheystory@hersheypa.com" at bounding box center [288, 149] width 194 height 18
click at [372, 66] on span "Save" at bounding box center [377, 66] width 44 height 17
click at [345, 150] on link "infohersheystory@hersheypa.com" at bounding box center [288, 149] width 194 height 18
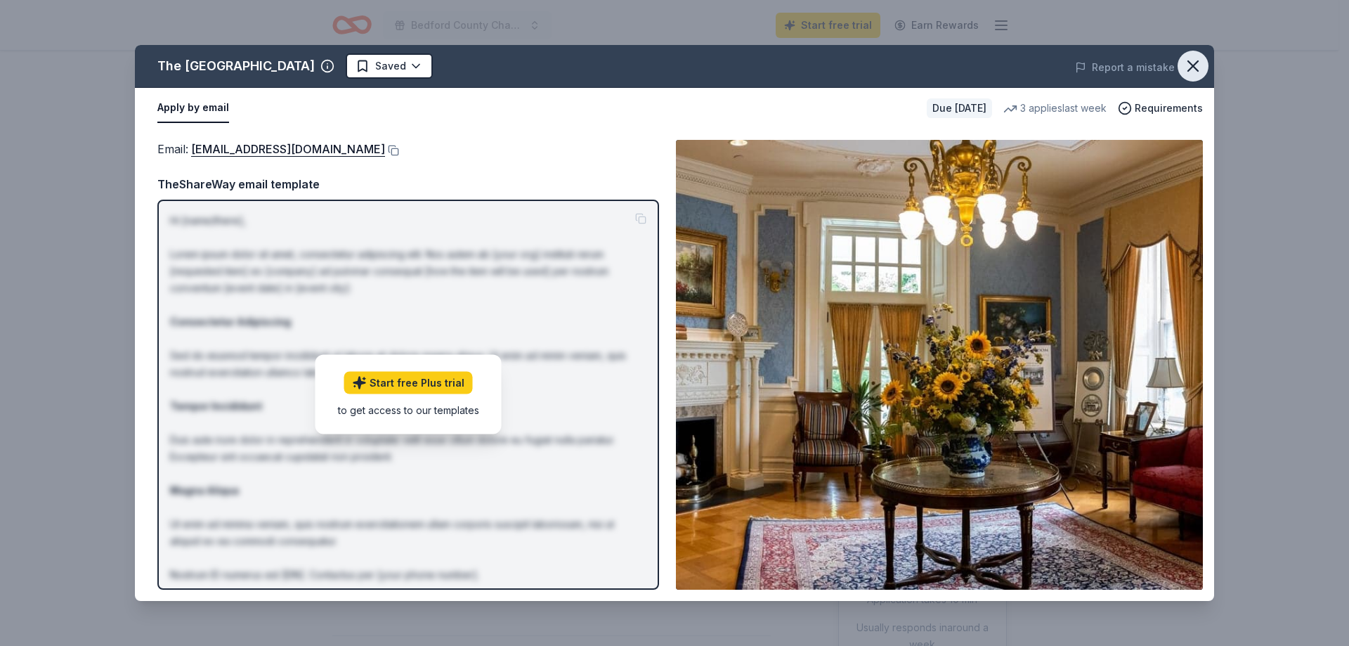
click at [1194, 63] on icon "button" at bounding box center [1193, 66] width 20 height 20
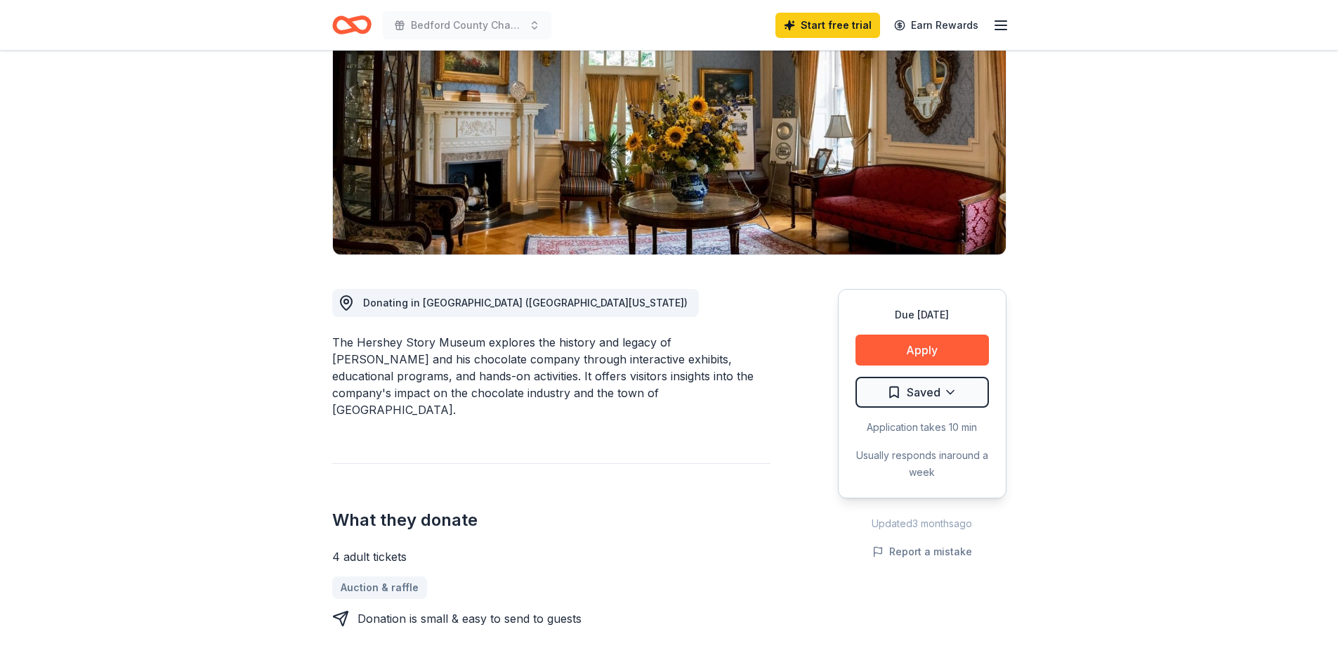
scroll to position [164, 0]
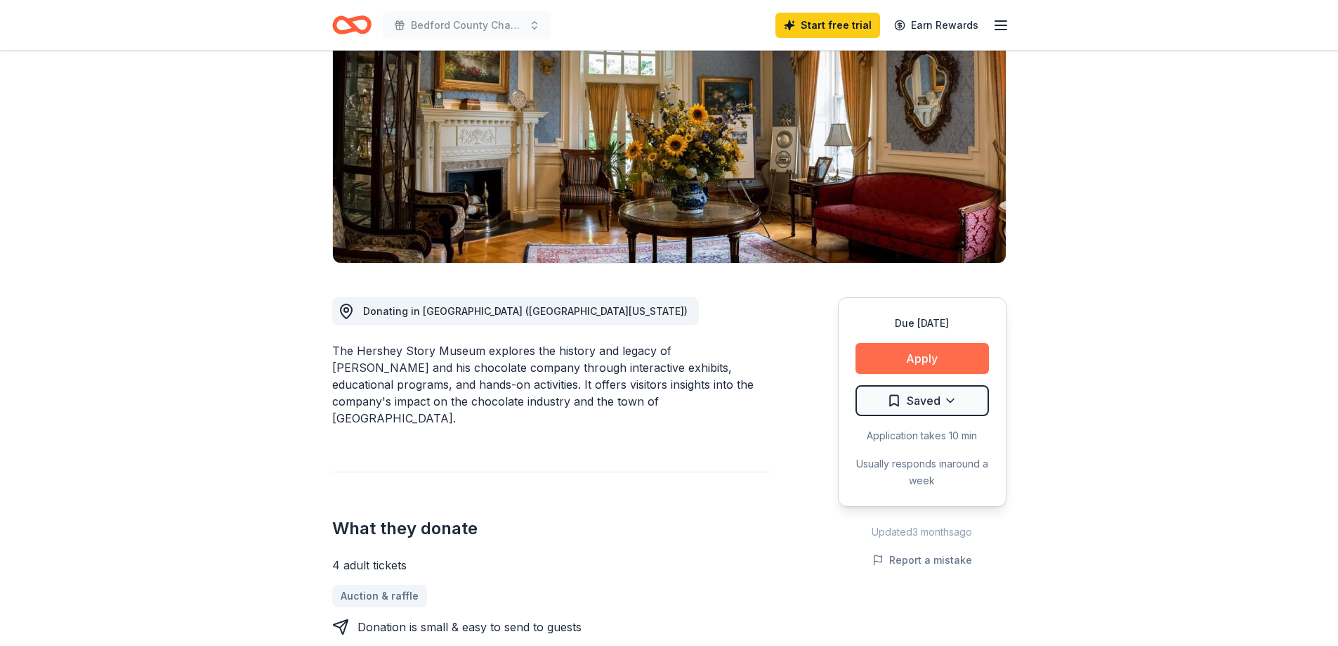
click at [901, 348] on button "Apply" at bounding box center [922, 358] width 133 height 31
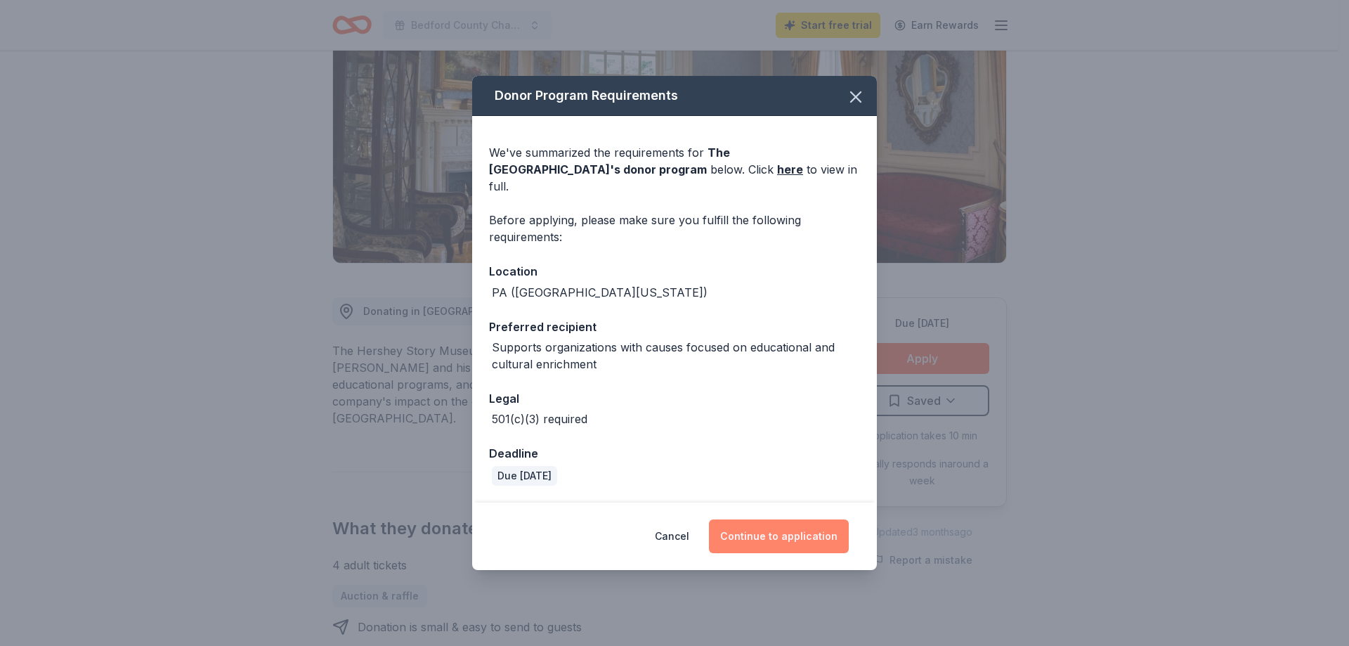
click at [755, 526] on button "Continue to application" at bounding box center [779, 536] width 140 height 34
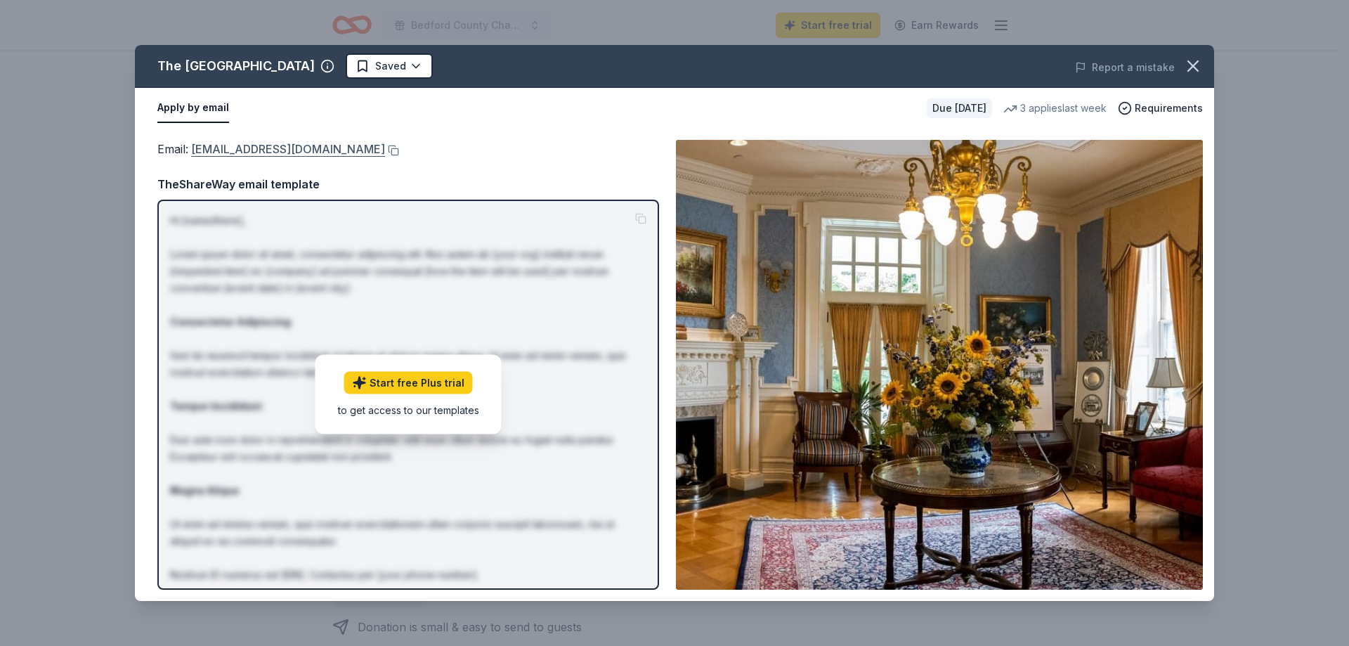
click at [254, 147] on link "infohersheystory@hersheypa.com" at bounding box center [288, 149] width 194 height 18
click at [1194, 68] on icon "button" at bounding box center [1193, 66] width 20 height 20
